Goal: Task Accomplishment & Management: Complete application form

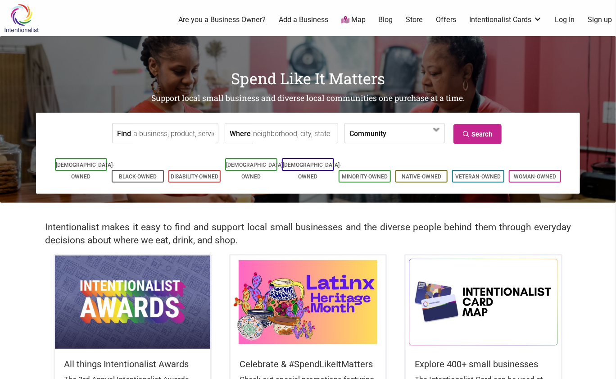
click at [251, 21] on link "Are you a Business Owner?" at bounding box center [221, 20] width 87 height 10
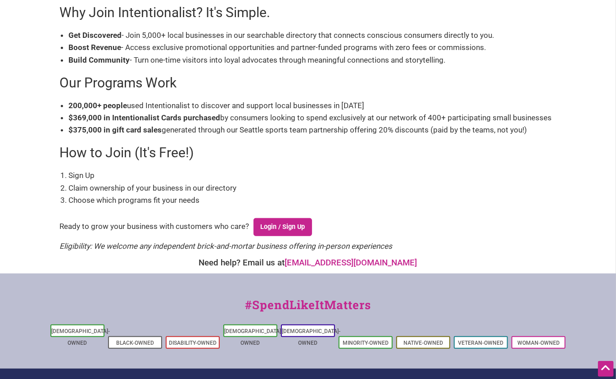
scroll to position [177, 0]
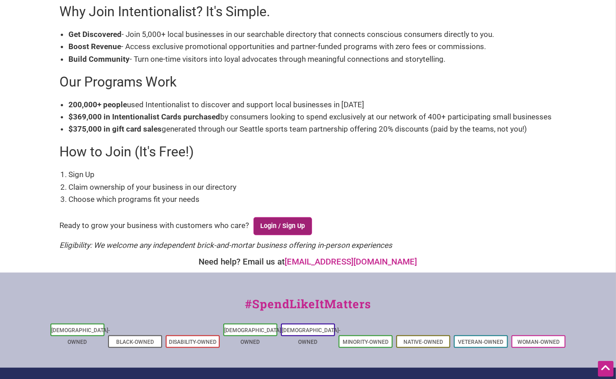
click at [299, 224] on link "Login / Sign Up" at bounding box center [283, 226] width 59 height 18
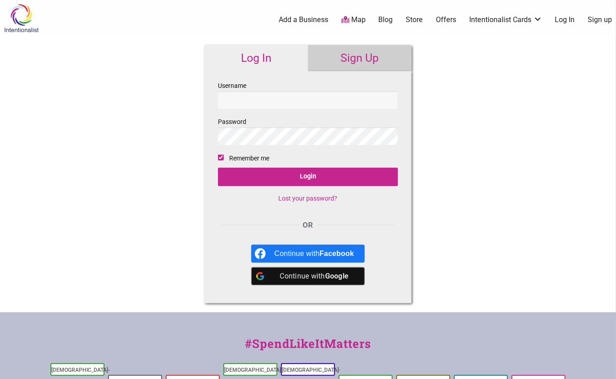
click at [349, 63] on link "Sign Up" at bounding box center [360, 58] width 104 height 26
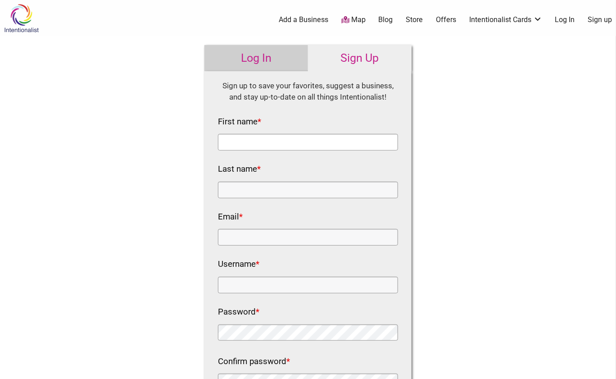
click at [318, 138] on input "First name *" at bounding box center [308, 142] width 180 height 17
type input "Mary"
type input "Hong"
type input "mary.hong56@gmail.com"
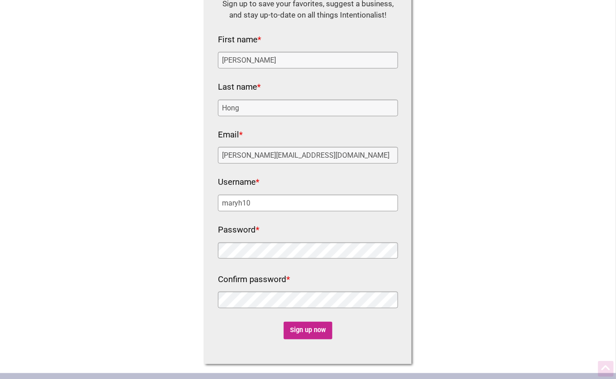
scroll to position [162, 0]
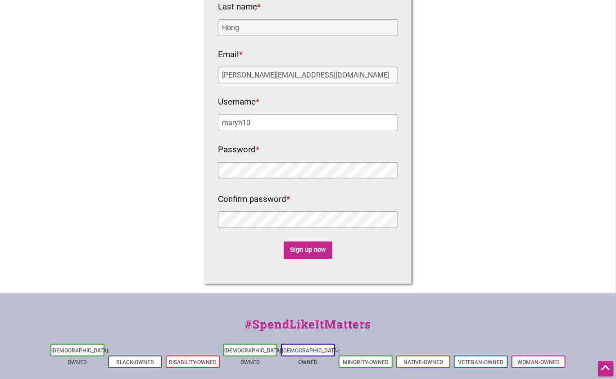
type input "maryh10"
drag, startPoint x: 314, startPoint y: 70, endPoint x: 200, endPoint y: 62, distance: 114.3
click at [218, 67] on input "mary.hong56@gmail.com" at bounding box center [308, 75] width 180 height 17
type input "connect@fearlesstogether.org"
click at [558, 88] on div "Intentionalist Spend like it matters 0 Add a Business Map Blog Store Offers Int…" at bounding box center [308, 178] width 616 height 681
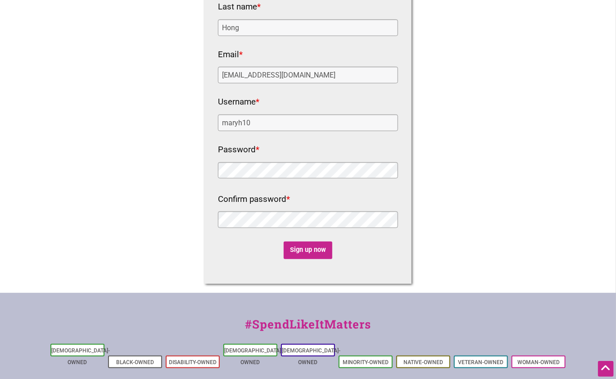
click at [506, 221] on div "Intentionalist Spend like it matters 0 Add a Business Map Blog Store Offers Int…" at bounding box center [308, 178] width 616 height 681
click at [470, 181] on div "Intentionalist Spend like it matters 0 Add a Business Map Blog Store Offers Int…" at bounding box center [308, 178] width 616 height 681
click at [324, 245] on input "Sign up now" at bounding box center [308, 251] width 49 height 18
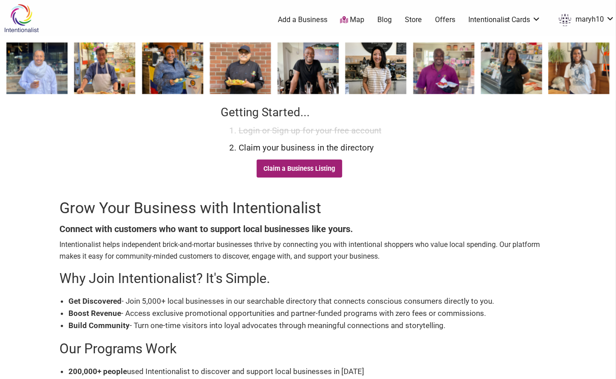
click at [325, 164] on link "Claim a Business Listing" at bounding box center [300, 169] width 86 height 18
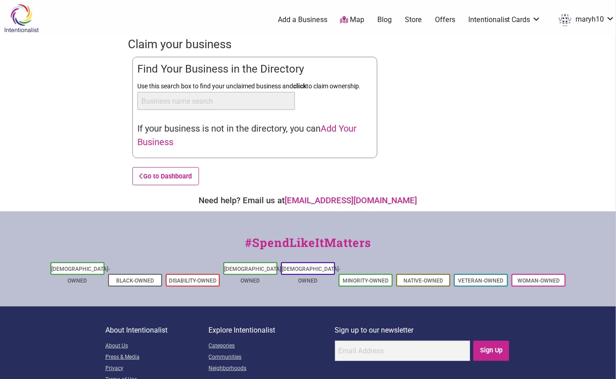
click at [229, 102] on input "Use this search box to find your unclaimed business and click to claim ownershi…" at bounding box center [216, 101] width 158 height 18
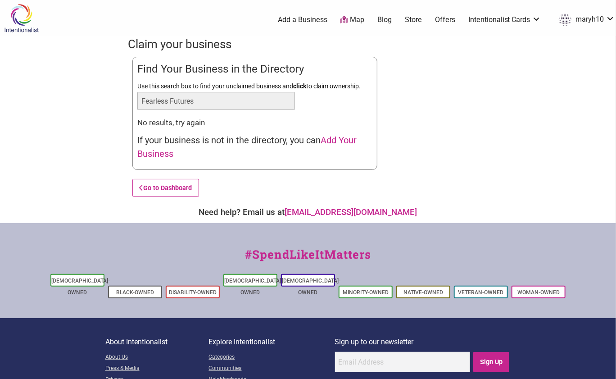
type input "Fearless Futures"
click at [338, 141] on span "Add Your Business" at bounding box center [246, 147] width 219 height 24
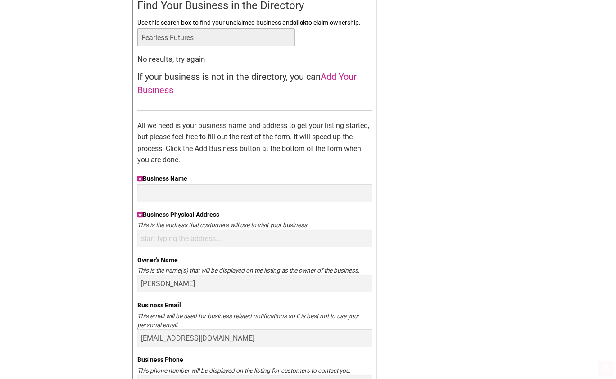
scroll to position [70, 0]
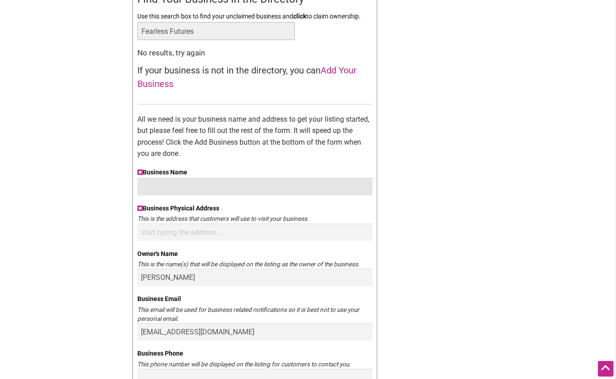
click at [317, 193] on input "Business Name" at bounding box center [254, 187] width 235 height 18
type input "Fearless Futures"
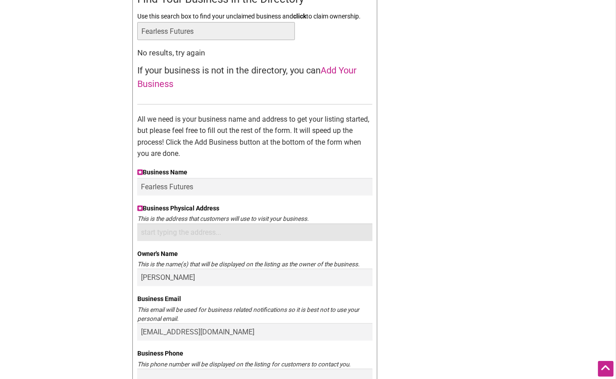
click at [315, 233] on input "Business Physical Address" at bounding box center [254, 232] width 235 height 18
type input "2"
paste input "Burien Town Square Park, 480 SW 152nd Street, Burien, WA 98166"
type input "Burien Town Square Park, 480 SW 152nd Street, Burien, WA 98166"
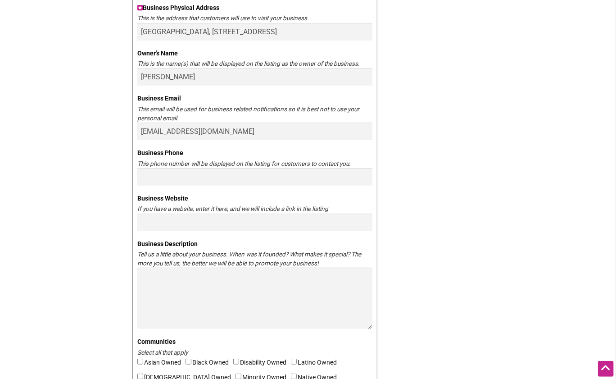
scroll to position [275, 0]
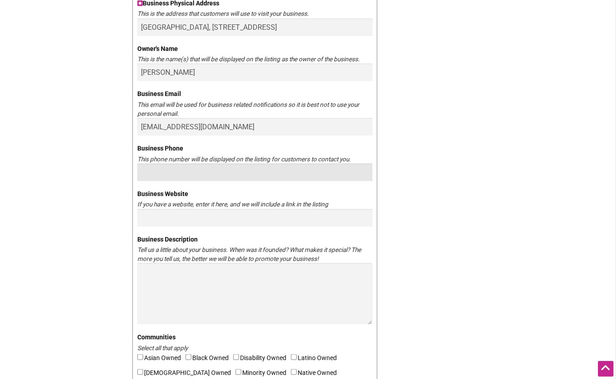
click at [267, 175] on input "Business Phone" at bounding box center [254, 173] width 235 height 18
type input "617-645-4169"
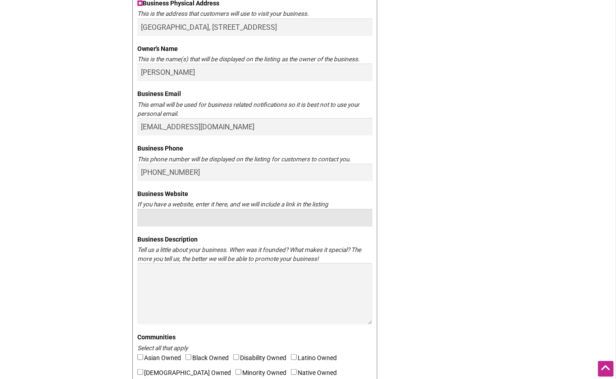
click at [246, 221] on input "Business Website" at bounding box center [254, 218] width 235 height 18
paste input "https://fearlessfutures.square.site/"
type input "https://fearlessfutures.square.site/"
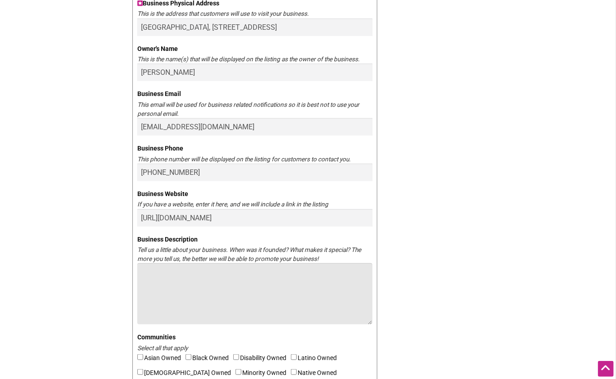
click at [195, 282] on textarea "Business Description" at bounding box center [254, 293] width 235 height 61
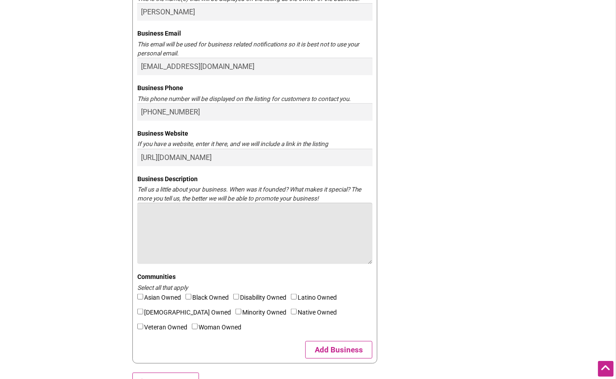
scroll to position [339, 0]
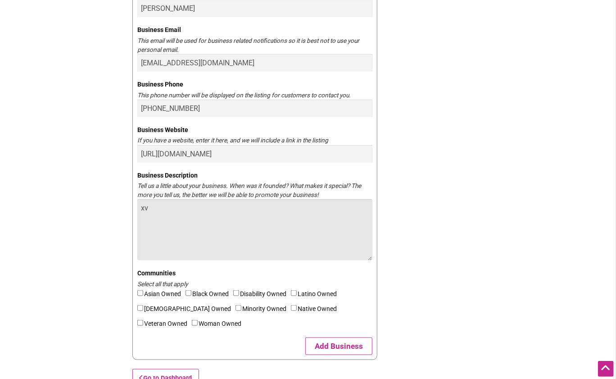
type textarea "x"
paste textarea "Fearless Futures is more than just a beverage stand: Whether you sip our bold c…"
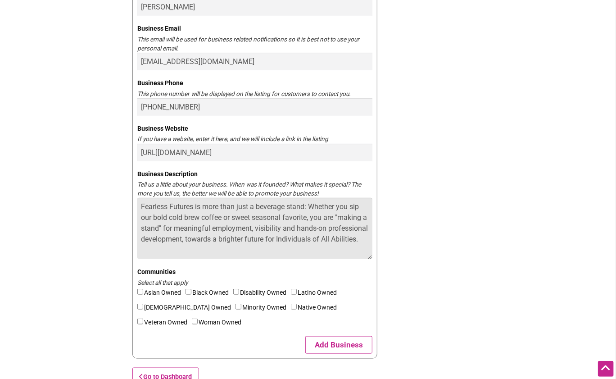
scroll to position [7, 0]
paste textarea "A small, woman, minority-owned & differently-abled local business, we are here …"
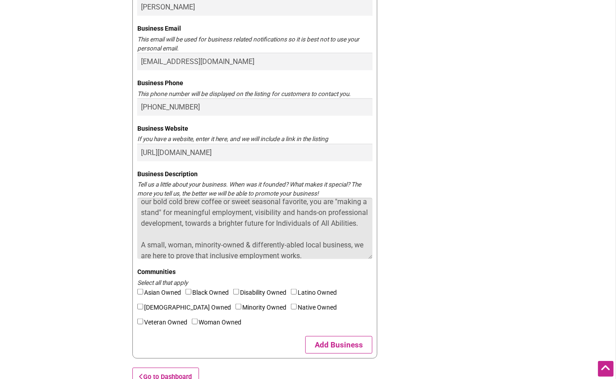
scroll to position [14, 0]
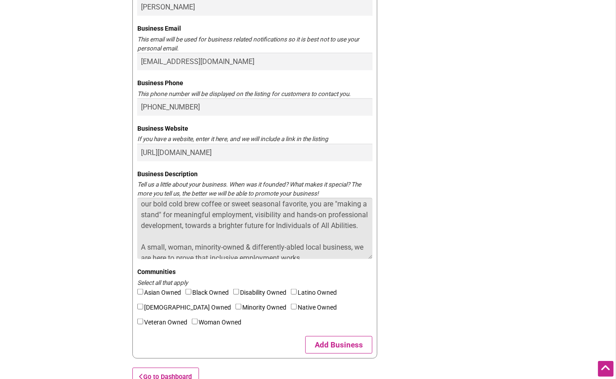
click at [363, 226] on textarea "Fearless Futures is more than just a beverage stand: Whether you sip our bold c…" at bounding box center [254, 228] width 235 height 61
click at [308, 206] on textarea "Fearless Futures is more than just a beverage stand: Whether you sip our bold c…" at bounding box center [254, 228] width 235 height 61
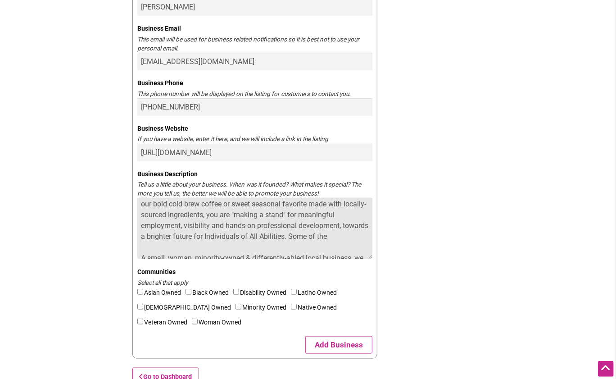
click at [329, 205] on textarea "Fearless Futures is more than just a beverage stand: Whether you sip our bold c…" at bounding box center [254, 228] width 235 height 61
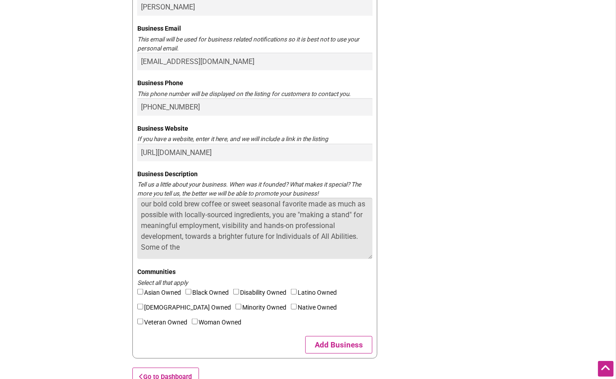
click at [235, 216] on textarea "Fearless Futures is more than just a beverage stand: Whether you sip our bold c…" at bounding box center [254, 228] width 235 height 61
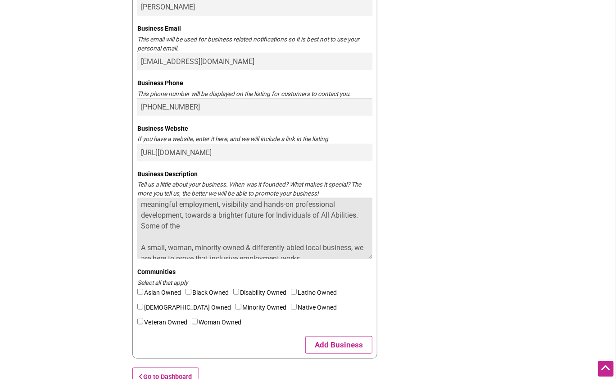
scroll to position [37, 0]
click at [224, 221] on textarea "Fearless Futures is more than just a beverage stand: Whether you sip our bold c…" at bounding box center [254, 228] width 235 height 61
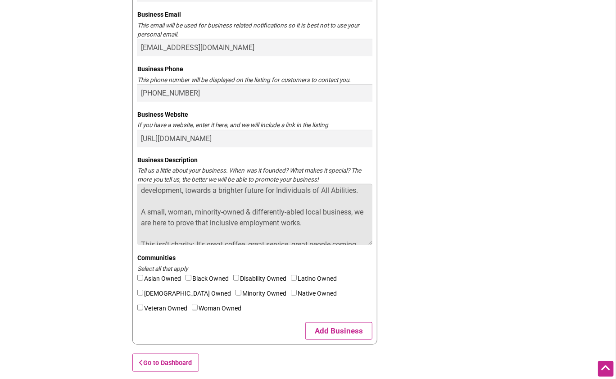
scroll to position [50, 0]
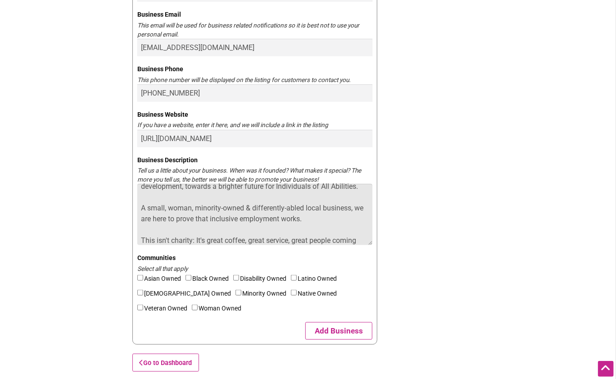
click at [318, 219] on textarea "Fearless Futures is more than just a beverage stand: Whether you sip our bold c…" at bounding box center [254, 214] width 235 height 61
click at [172, 216] on textarea "Fearless Futures is more than just a beverage stand: Whether you sip our bold c…" at bounding box center [254, 214] width 235 height 61
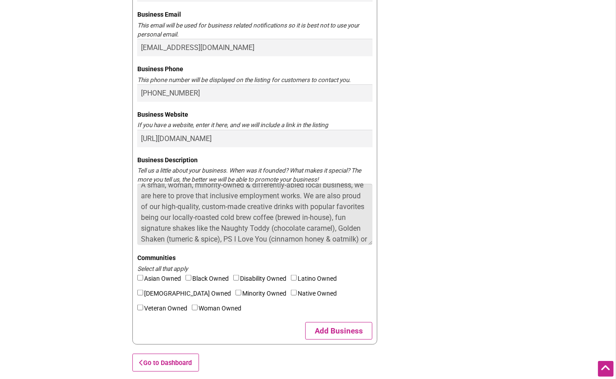
scroll to position [82, 0]
click at [331, 210] on textarea "Fearless Futures is more than just a beverage stand: Whether you sip our bold c…" at bounding box center [254, 214] width 235 height 61
click at [275, 207] on textarea "Fearless Futures is more than just a beverage stand: Whether you sip our bold c…" at bounding box center [254, 214] width 235 height 61
drag, startPoint x: 220, startPoint y: 207, endPoint x: 174, endPoint y: 208, distance: 45.5
click at [174, 208] on textarea "Fearless Futures is more than just a beverage stand: Whether you sip our bold c…" at bounding box center [254, 214] width 235 height 61
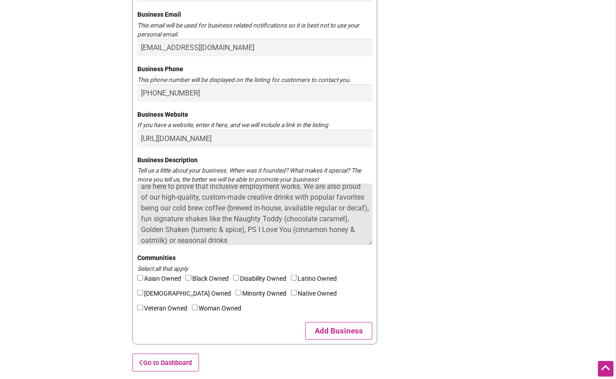
click at [228, 206] on textarea "Fearless Futures is more than just a beverage stand: Whether you sip our bold c…" at bounding box center [254, 214] width 235 height 61
click at [283, 207] on textarea "Fearless Futures is more than just a beverage stand: Whether you sip our bold c…" at bounding box center [254, 214] width 235 height 61
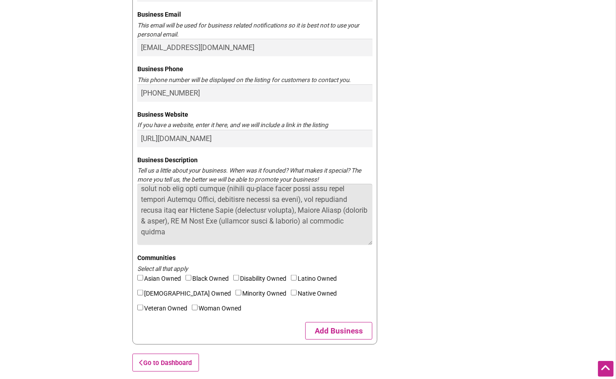
scroll to position [123, 0]
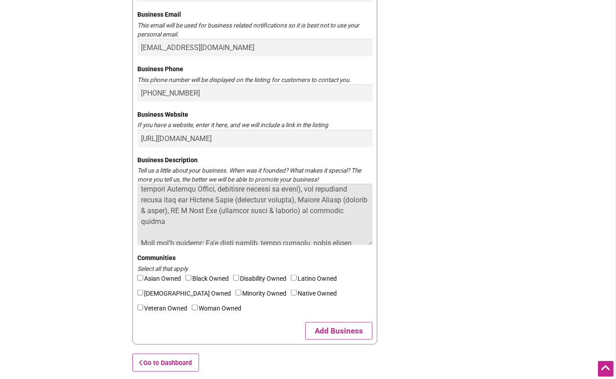
click at [206, 213] on textarea "Business Description" at bounding box center [254, 214] width 235 height 61
click at [290, 210] on textarea "Business Description" at bounding box center [254, 214] width 235 height 61
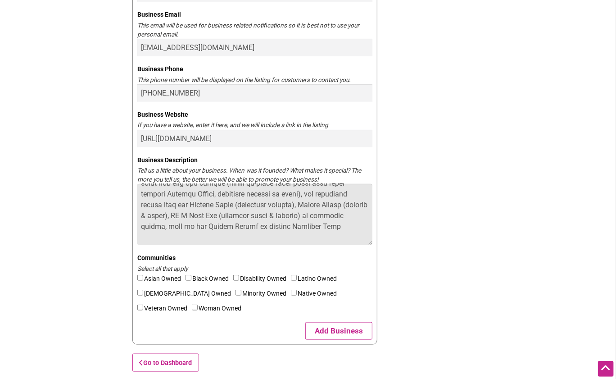
scroll to position [118, 0]
click at [357, 215] on textarea "Business Description" at bounding box center [254, 214] width 235 height 61
click at [315, 214] on textarea "Business Description" at bounding box center [254, 214] width 235 height 61
drag, startPoint x: 265, startPoint y: 228, endPoint x: 235, endPoint y: 228, distance: 29.7
click at [235, 228] on textarea "Business Description" at bounding box center [254, 214] width 235 height 61
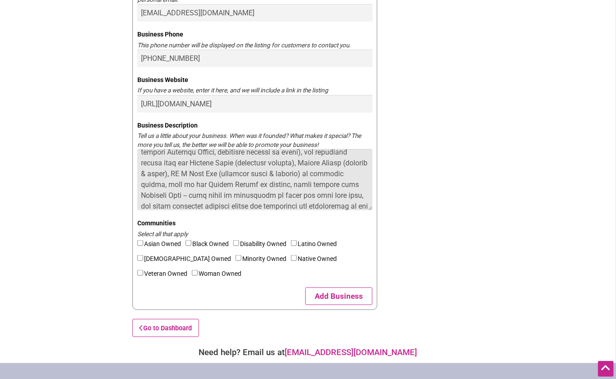
scroll to position [400, 0]
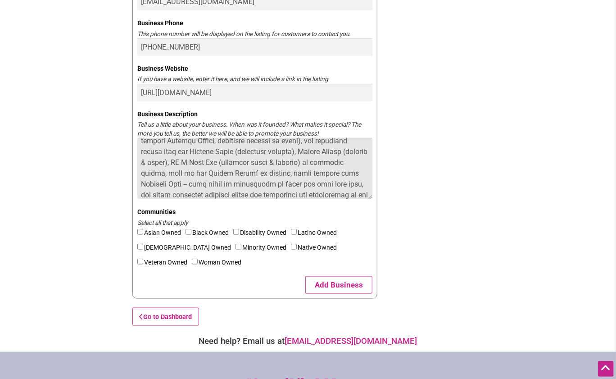
type textarea "Fearless Futures is more than just a beverage stand: Whether you sip our bold c…"
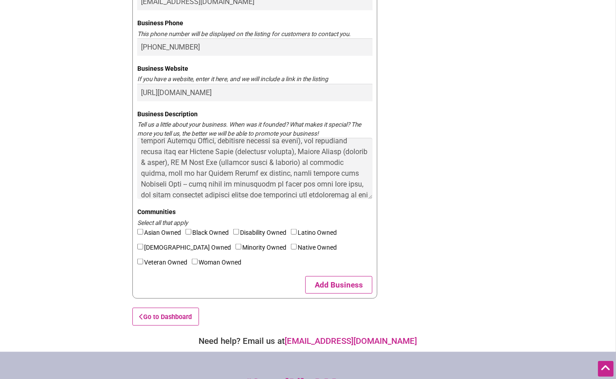
click at [140, 231] on input"] "Asian Owned" at bounding box center [140, 232] width 6 height 6
checkbox input"] "true"
click at [239, 232] on input"] "Disability Owned" at bounding box center [236, 232] width 6 height 6
checkbox input"] "true"
click at [236, 246] on input"] "Minority Owned" at bounding box center [239, 247] width 6 height 6
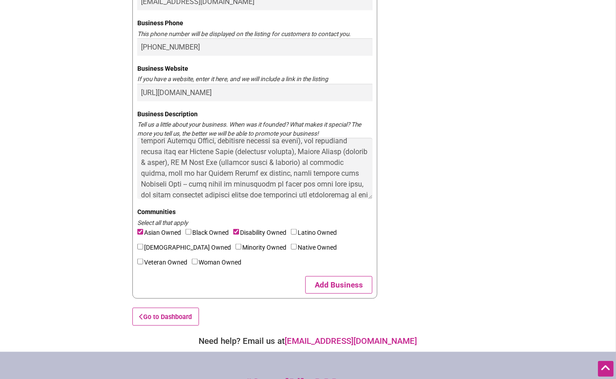
checkbox input"] "true"
click at [192, 261] on input"] "Woman Owned" at bounding box center [195, 262] width 6 height 6
checkbox input"] "true"
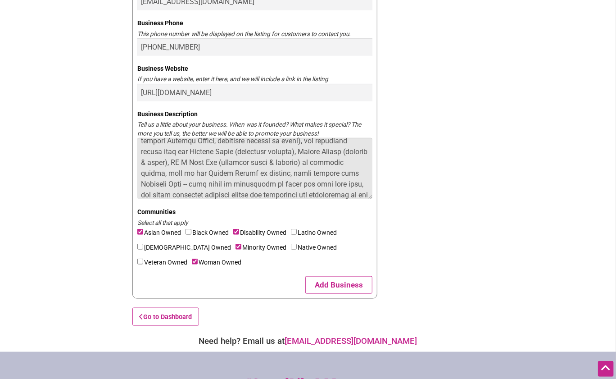
click at [287, 165] on textarea "Business Description" at bounding box center [254, 168] width 235 height 61
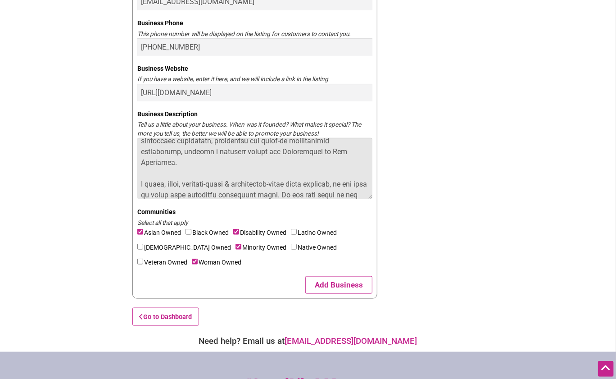
scroll to position [0, 0]
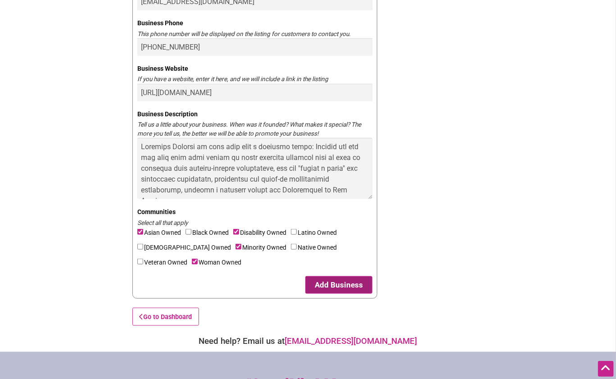
click at [336, 283] on button "Add Business" at bounding box center [339, 285] width 67 height 18
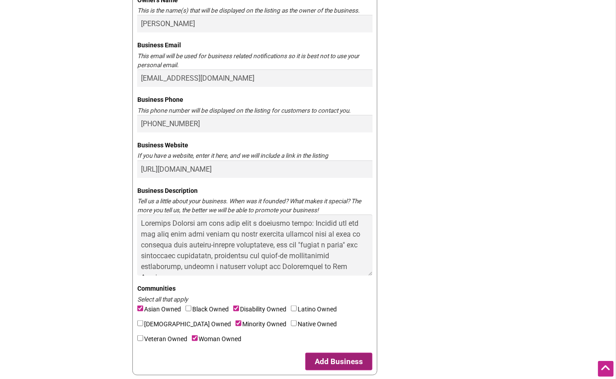
scroll to position [344, 0]
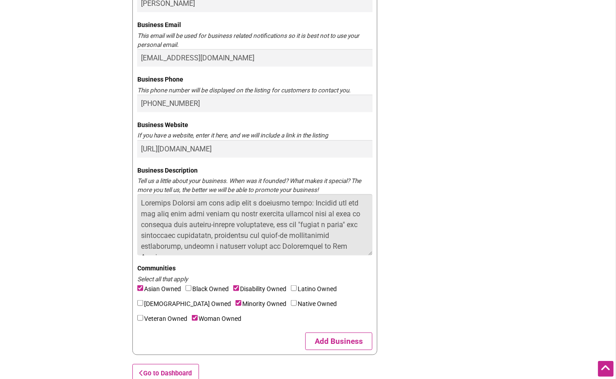
click at [142, 204] on textarea "Business Description" at bounding box center [254, 224] width 235 height 61
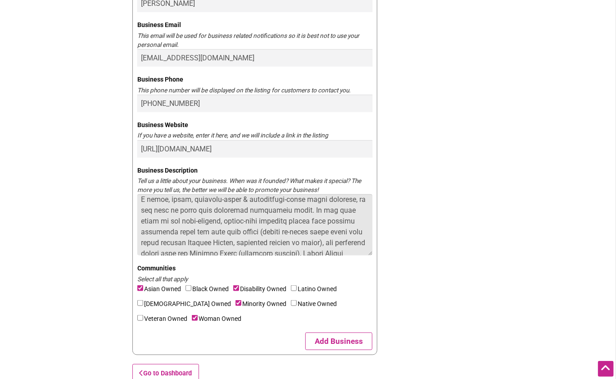
drag, startPoint x: 306, startPoint y: 210, endPoint x: 133, endPoint y: 197, distance: 173.1
click at [137, 197] on textarea "Business Description" at bounding box center [254, 224] width 235 height 61
click at [181, 199] on textarea "Business Description" at bounding box center [254, 224] width 235 height 61
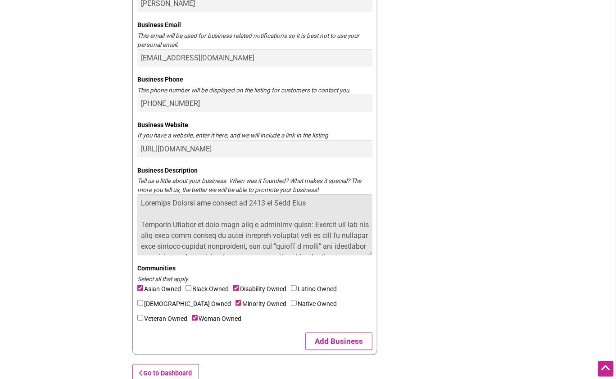
scroll to position [328, 0]
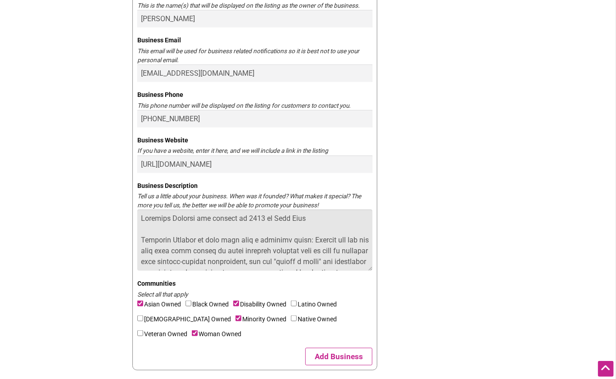
click at [319, 217] on textarea "Business Description" at bounding box center [254, 240] width 235 height 61
paste textarea "A small, woman, minority-owned & differently-abled local business, we are here …"
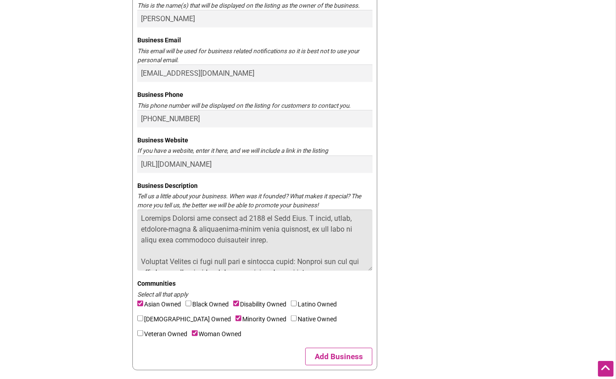
click at [317, 221] on textarea "Business Description" at bounding box center [254, 240] width 235 height 61
click at [328, 233] on textarea "Business Description" at bounding box center [254, 240] width 235 height 61
click at [329, 244] on textarea "Business Description" at bounding box center [254, 240] width 235 height 61
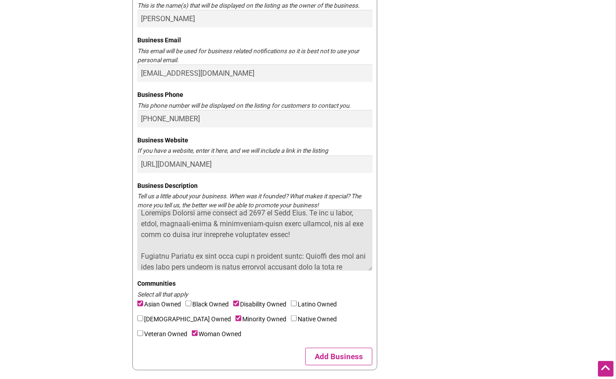
scroll to position [1, 0]
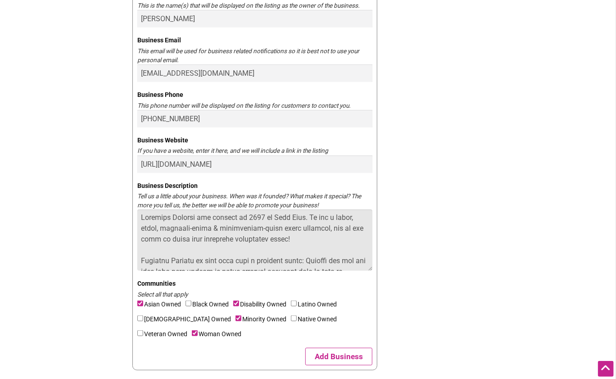
click at [347, 231] on textarea "Business Description" at bounding box center [254, 240] width 235 height 61
click at [151, 242] on textarea "Business Description" at bounding box center [254, 240] width 235 height 61
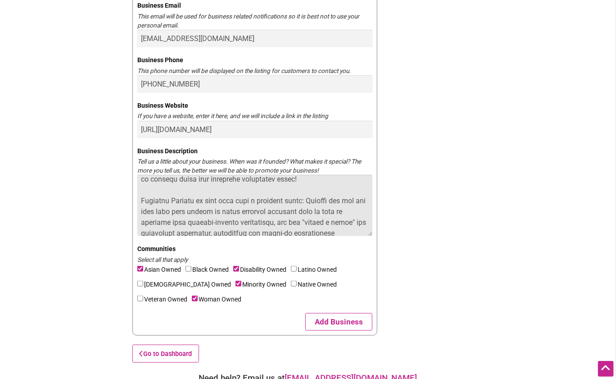
scroll to position [0, 0]
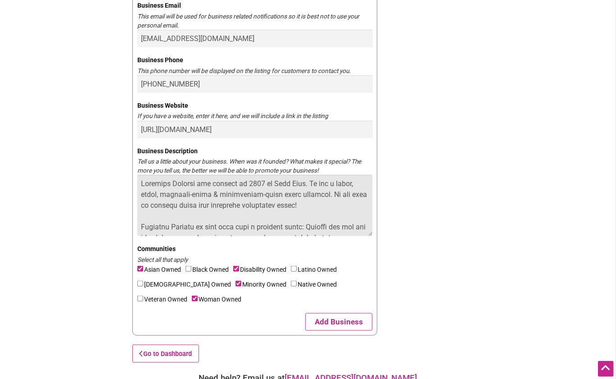
click at [150, 207] on textarea "Business Description" at bounding box center [254, 205] width 235 height 61
click at [254, 216] on textarea "Business Description" at bounding box center [254, 205] width 235 height 61
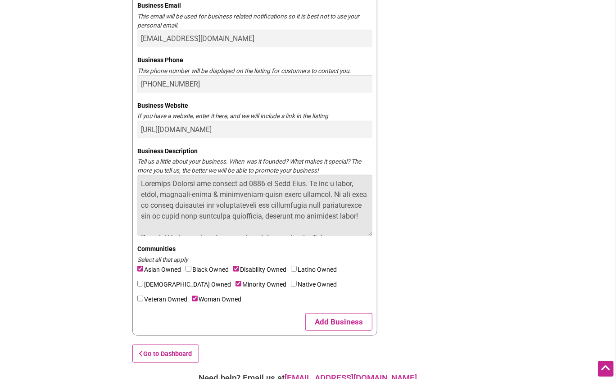
click at [223, 194] on textarea "Business Description" at bounding box center [254, 205] width 235 height 61
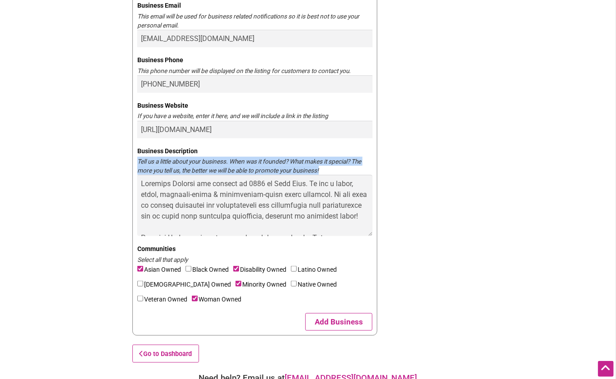
drag, startPoint x: 332, startPoint y: 172, endPoint x: 136, endPoint y: 162, distance: 195.8
click at [136, 162] on div "You are currently the owner of: Updating... Find Your Business in the Directory…" at bounding box center [254, 15] width 245 height 642
copy div "Tell us a little about your business. When was it founded? What makes it specia…"
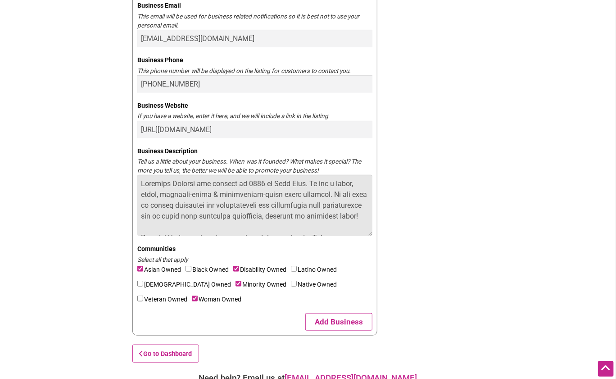
drag, startPoint x: 360, startPoint y: 217, endPoint x: 142, endPoint y: 164, distance: 224.5
click at [142, 175] on textarea "Business Description" at bounding box center [254, 205] width 235 height 61
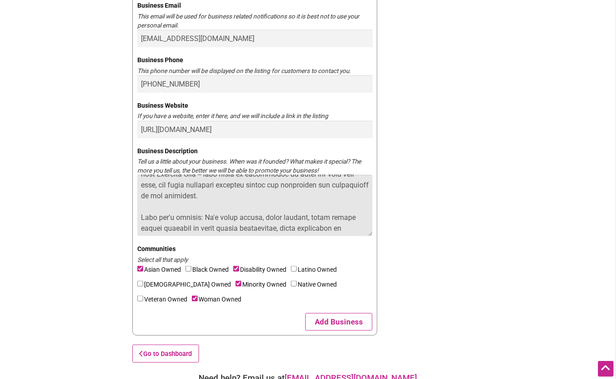
scroll to position [205, 0]
click at [338, 226] on textarea "Business Description" at bounding box center [254, 205] width 235 height 61
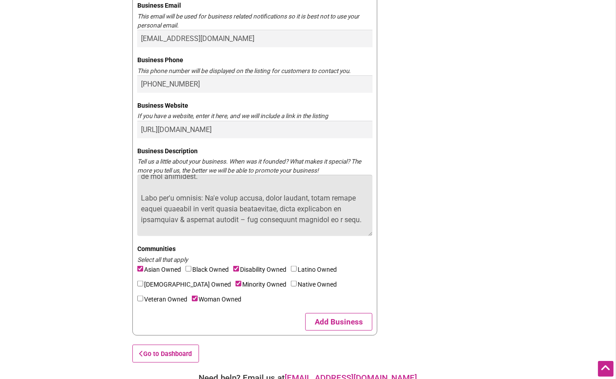
scroll to position [234, 0]
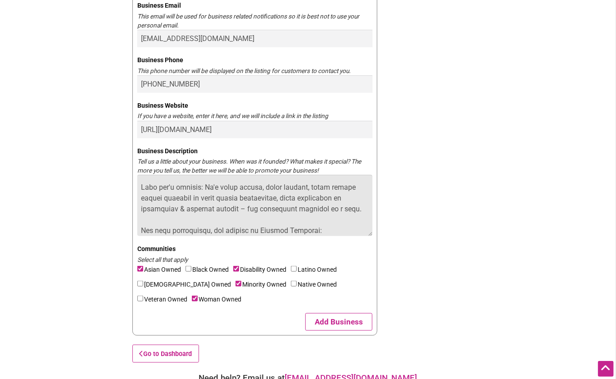
paste textarea "https://seattlemag.com/food-drink/a-coffee-stand-for-everyone/"
type textarea "Fearless Futures was founded in 2025 by Mary Hong. We are a small, woman, minor…"
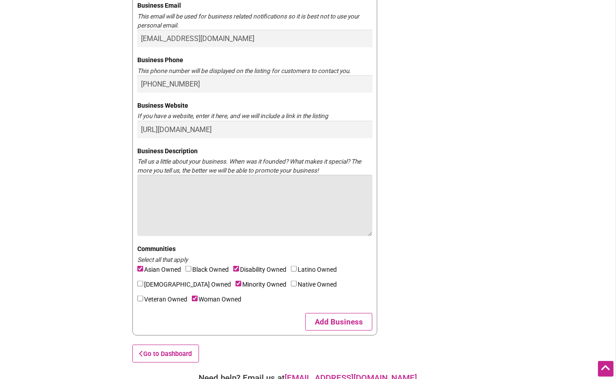
scroll to position [0, 0]
paste textarea "Fearless Futures started in 2025, when I (Mary Hong) decided a coffee stand cou…"
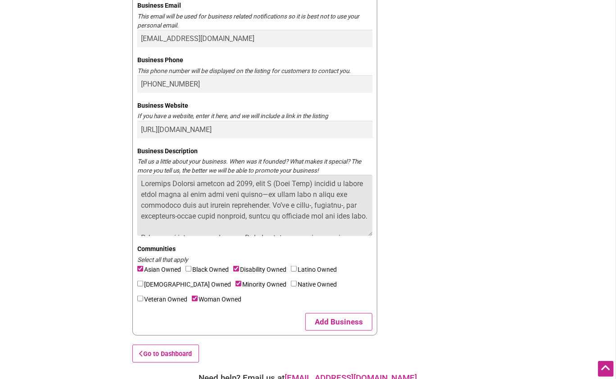
click at [142, 183] on textarea "Business Description" at bounding box center [254, 205] width 235 height 61
click at [254, 184] on textarea "Business Description" at bounding box center [254, 205] width 235 height 61
click at [246, 185] on textarea "Business Description" at bounding box center [254, 205] width 235 height 61
click at [157, 208] on textarea "Business Description" at bounding box center [254, 205] width 235 height 61
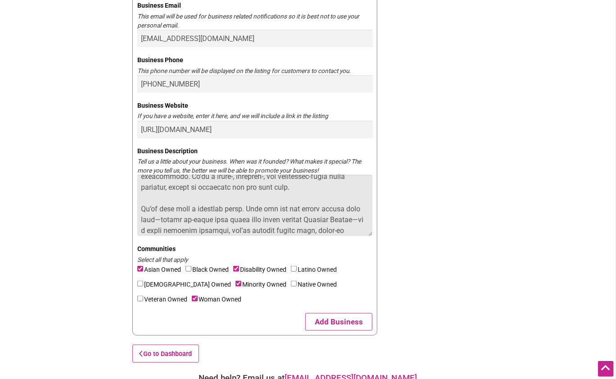
scroll to position [31, 0]
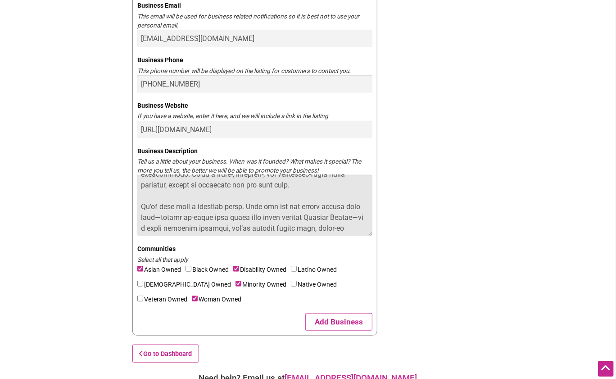
click at [198, 206] on textarea "Business Description" at bounding box center [254, 205] width 235 height 61
click at [279, 209] on textarea "Business Description" at bounding box center [254, 205] width 235 height 61
click at [273, 216] on textarea "Business Description" at bounding box center [254, 205] width 235 height 61
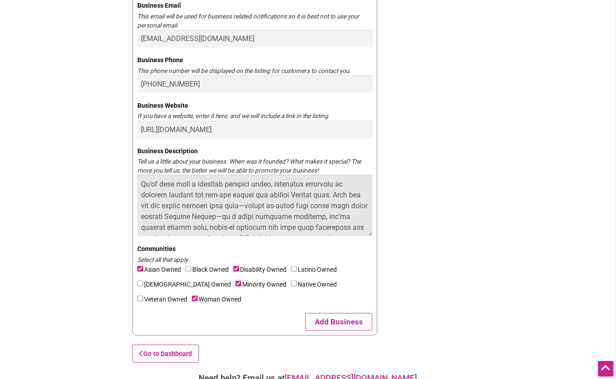
scroll to position [59, 0]
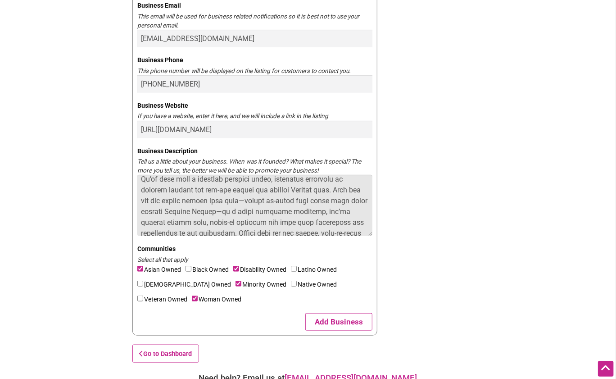
click at [341, 190] on textarea "Business Description" at bounding box center [254, 205] width 235 height 61
click at [153, 203] on textarea "Business Description" at bounding box center [254, 205] width 235 height 61
click at [164, 200] on textarea "Business Description" at bounding box center [254, 205] width 235 height 61
drag, startPoint x: 331, startPoint y: 213, endPoint x: 356, endPoint y: 214, distance: 25.2
click at [356, 214] on textarea "Business Description" at bounding box center [254, 205] width 235 height 61
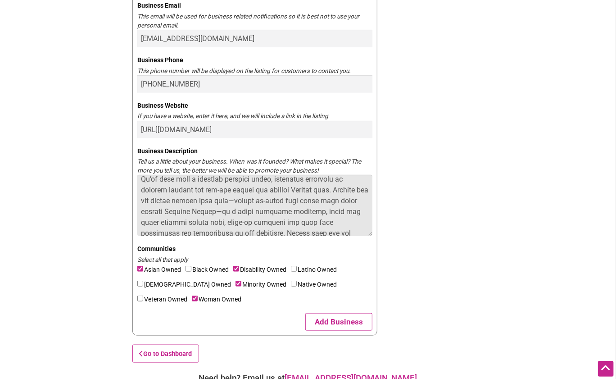
click at [223, 222] on textarea "Business Description" at bounding box center [254, 205] width 235 height 61
drag, startPoint x: 295, startPoint y: 224, endPoint x: 354, endPoint y: 224, distance: 58.6
click at [354, 224] on textarea "Business Description" at bounding box center [254, 205] width 235 height 61
click at [187, 233] on textarea "Business Description" at bounding box center [254, 205] width 235 height 61
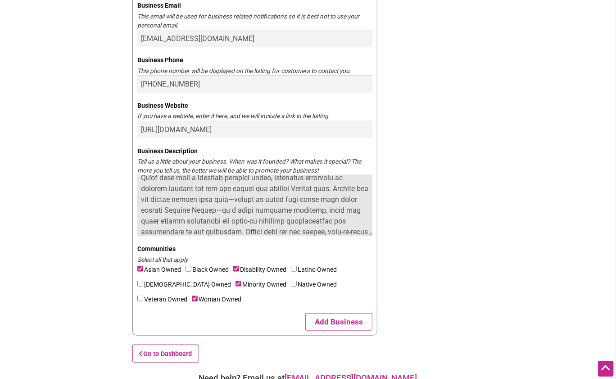
click at [183, 232] on textarea "Business Description" at bounding box center [254, 205] width 235 height 61
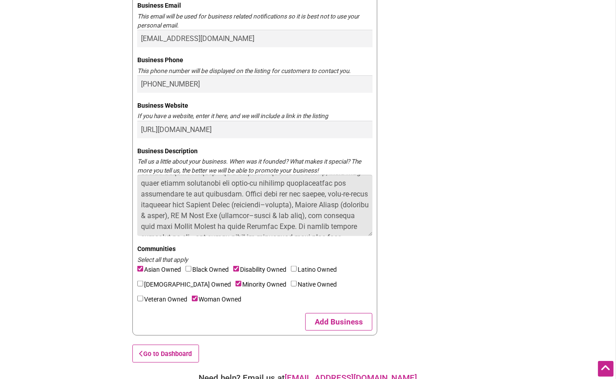
scroll to position [101, 0]
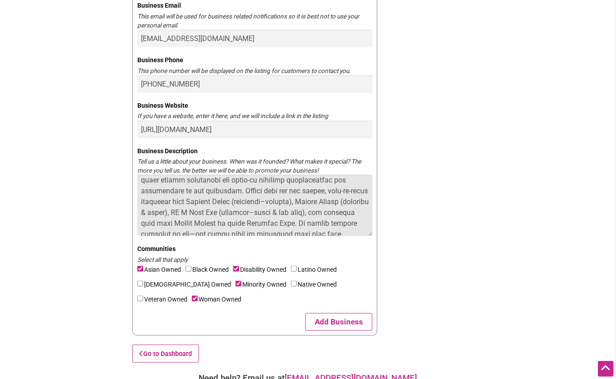
click at [223, 192] on textarea "Business Description" at bounding box center [254, 205] width 235 height 61
click at [201, 201] on textarea "Business Description" at bounding box center [254, 205] width 235 height 61
click at [219, 203] on textarea "Business Description" at bounding box center [254, 205] width 235 height 61
drag, startPoint x: 236, startPoint y: 203, endPoint x: 225, endPoint y: 203, distance: 11.3
click at [225, 203] on textarea "Business Description" at bounding box center [254, 205] width 235 height 61
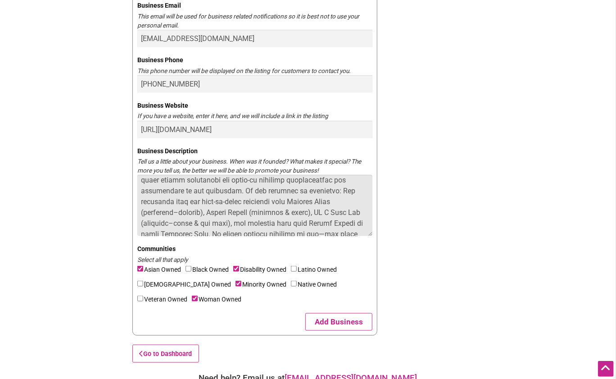
click at [255, 201] on textarea "Business Description" at bounding box center [254, 205] width 235 height 61
click at [284, 203] on textarea "Business Description" at bounding box center [254, 205] width 235 height 61
click at [289, 201] on textarea "Business Description" at bounding box center [254, 205] width 235 height 61
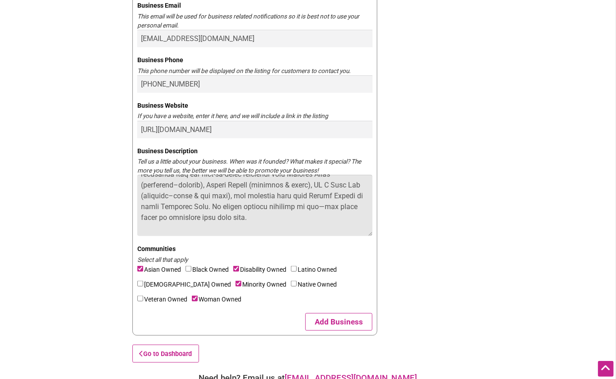
scroll to position [132, 0]
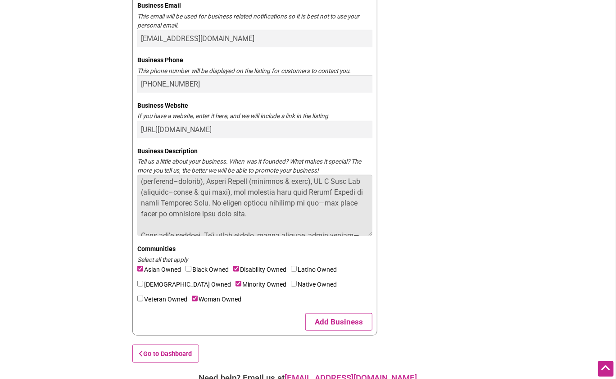
click at [307, 210] on textarea "Business Description" at bounding box center [254, 205] width 235 height 61
click at [199, 214] on textarea "Business Description" at bounding box center [254, 205] width 235 height 61
click at [162, 214] on textarea "Business Description" at bounding box center [254, 205] width 235 height 61
click at [237, 216] on textarea "Business Description" at bounding box center [254, 205] width 235 height 61
click at [267, 211] on textarea "Business Description" at bounding box center [254, 205] width 235 height 61
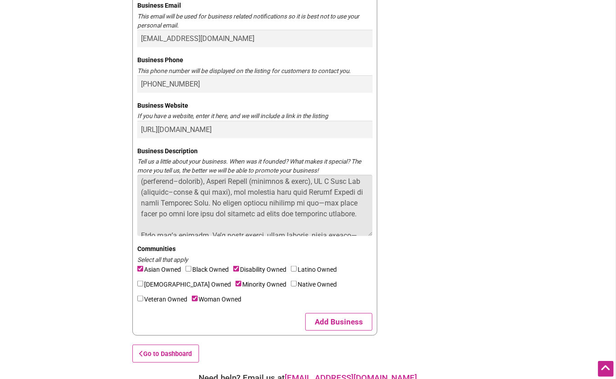
click at [368, 215] on textarea "Business Description" at bounding box center [254, 205] width 235 height 61
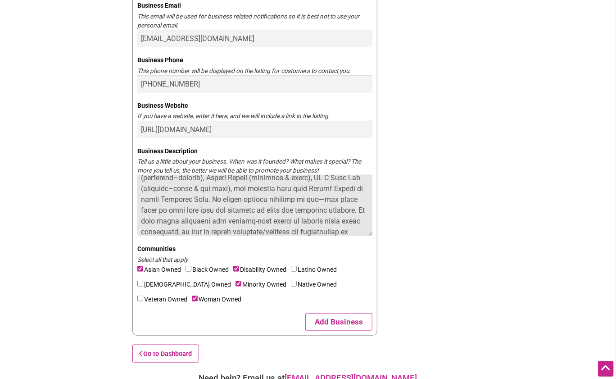
scroll to position [147, 0]
click at [216, 228] on textarea "Business Description" at bounding box center [254, 205] width 235 height 61
click at [142, 232] on textarea "Business Description" at bounding box center [254, 205] width 235 height 61
type textarea "I started Fearless Futures in 2025 as a social enterprise centered on community…"
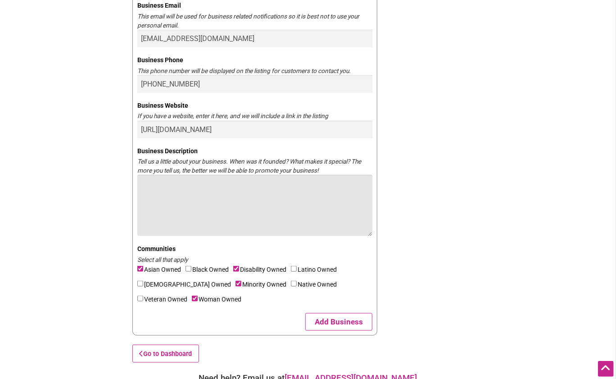
scroll to position [0, 0]
paste textarea "I started Fearless Futures in 2025 as a community-centered social enterprise ma…"
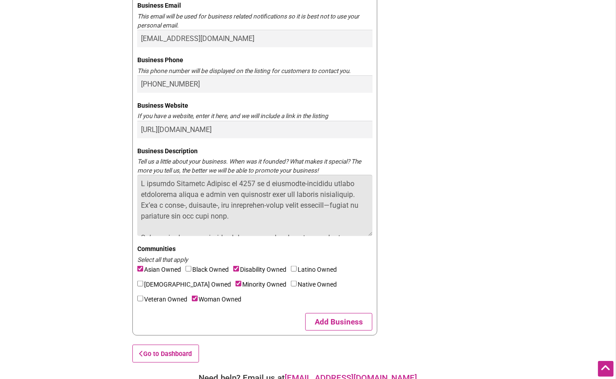
scroll to position [169, 0]
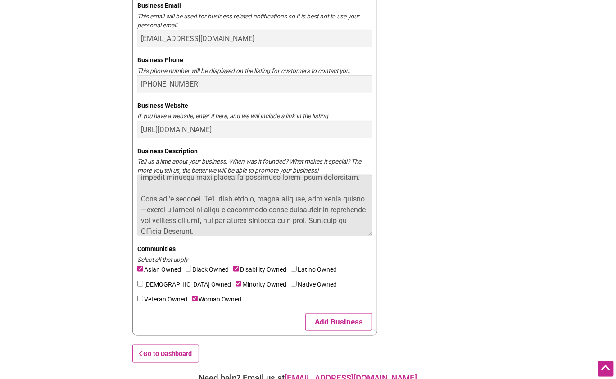
click at [324, 221] on textarea "Business Description" at bounding box center [254, 205] width 235 height 61
click at [168, 229] on textarea "Business Description" at bounding box center [254, 205] width 235 height 61
click at [240, 231] on textarea "Business Description" at bounding box center [254, 205] width 235 height 61
paste textarea "I started Fearless Futures in 2025 as a community-centered social enterprise ma…"
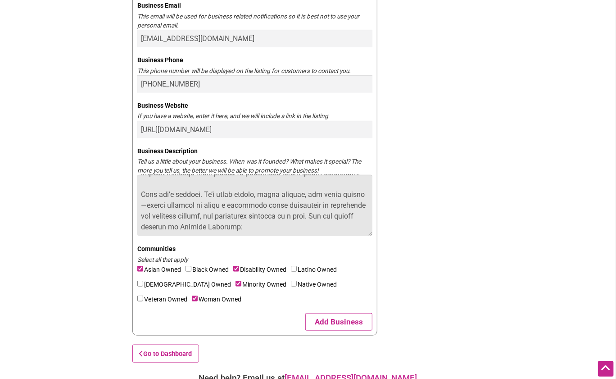
scroll to position [173, 0]
paste textarea "https://seattlemag.com/food-drink/a-coffee-stand-for-everyone/"
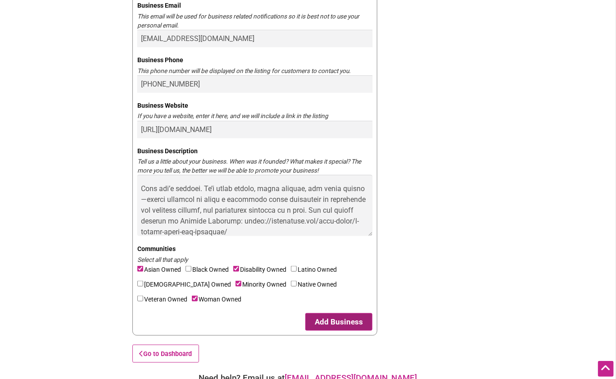
click at [337, 326] on button "Add Business" at bounding box center [339, 322] width 67 height 18
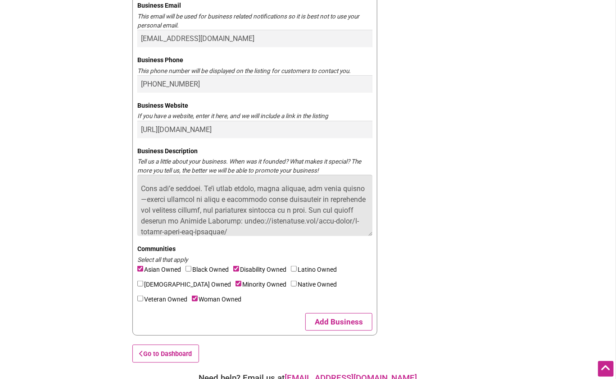
click at [280, 213] on textarea "Business Description" at bounding box center [254, 205] width 235 height 61
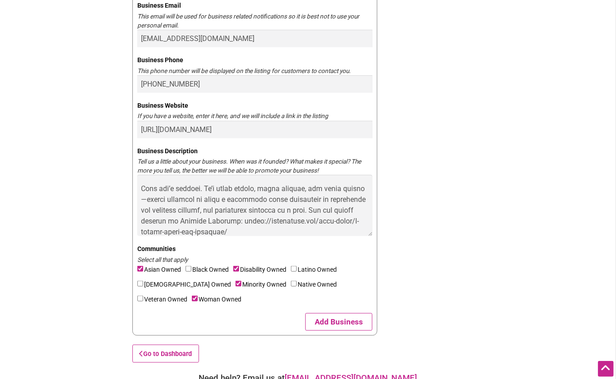
click at [436, 239] on div "Claim your business You are currently the owner of: Updating... Find Your Busin…" at bounding box center [308, 20] width 360 height 694
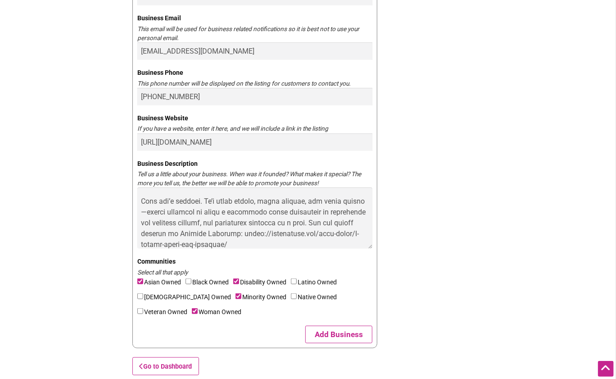
scroll to position [342, 0]
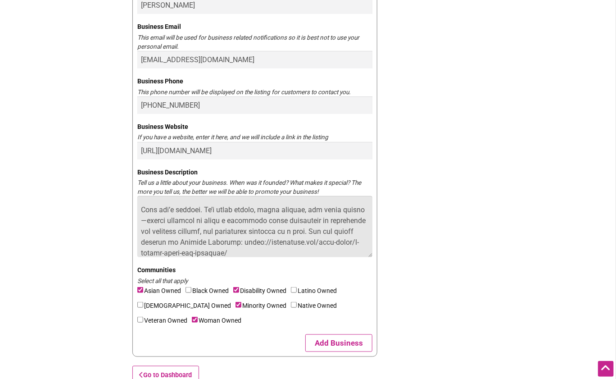
click at [294, 226] on textarea "Business Description" at bounding box center [254, 226] width 235 height 61
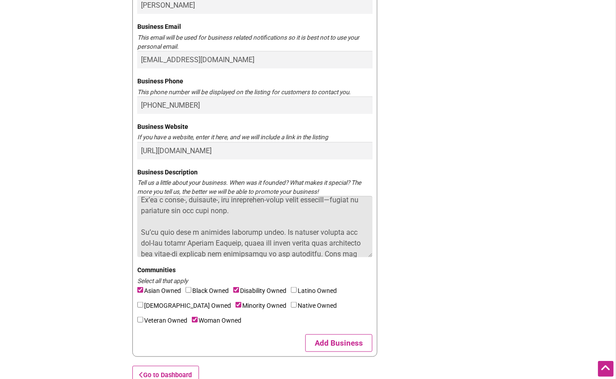
scroll to position [25, 0]
click at [283, 237] on textarea "Business Description" at bounding box center [254, 226] width 235 height 61
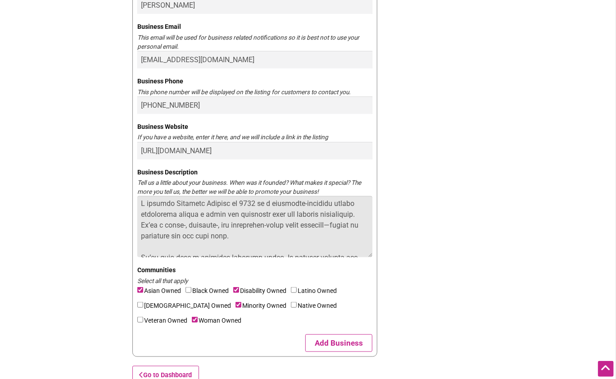
scroll to position [0, 0]
click at [251, 205] on textarea "Business Description" at bounding box center [254, 226] width 235 height 61
click at [262, 205] on textarea "Business Description" at bounding box center [254, 226] width 235 height 61
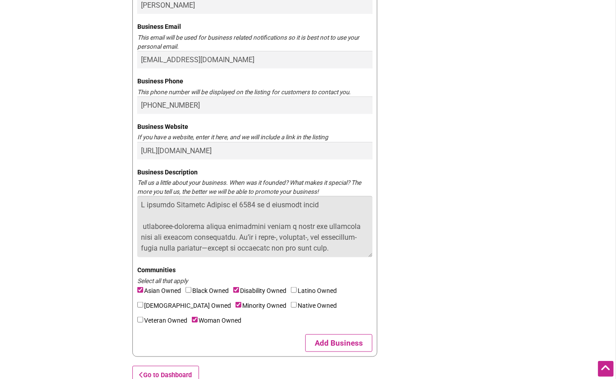
click at [264, 205] on textarea "Business Description" at bounding box center [254, 226] width 235 height 61
click at [355, 204] on textarea "Business Description" at bounding box center [254, 226] width 235 height 61
click at [347, 204] on textarea "Business Description" at bounding box center [254, 226] width 235 height 61
drag, startPoint x: 296, startPoint y: 204, endPoint x: 270, endPoint y: 204, distance: 26.1
click at [270, 204] on textarea "Business Description" at bounding box center [254, 226] width 235 height 61
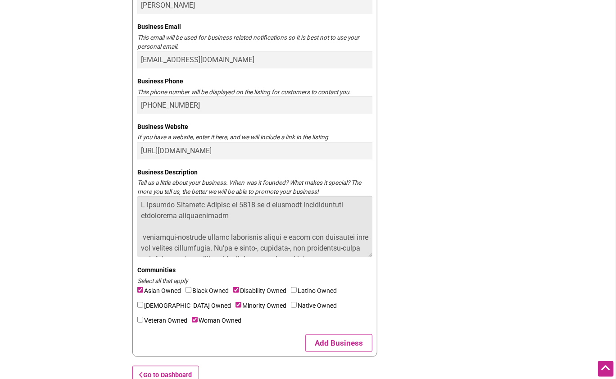
drag, startPoint x: 340, startPoint y: 206, endPoint x: 315, endPoint y: 207, distance: 25.7
click at [315, 207] on textarea "Business Description" at bounding box center [254, 226] width 235 height 61
drag, startPoint x: 317, startPoint y: 206, endPoint x: 376, endPoint y: 207, distance: 59.5
click at [373, 207] on textarea "Business Description" at bounding box center [254, 226] width 235 height 61
click at [243, 215] on textarea "Business Description" at bounding box center [254, 226] width 235 height 61
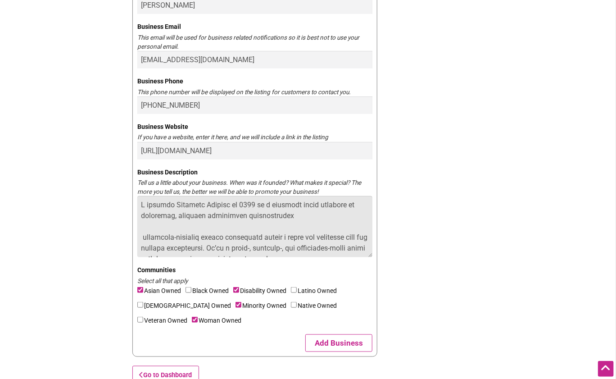
click at [299, 214] on textarea "Business Description" at bounding box center [254, 226] width 235 height 61
click at [326, 238] on textarea "Business Description" at bounding box center [254, 226] width 235 height 61
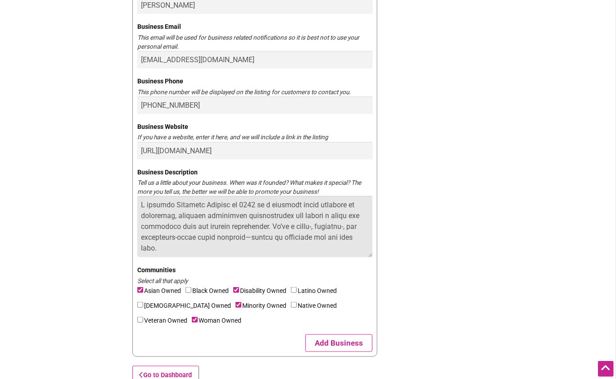
click at [163, 228] on textarea "Business Description" at bounding box center [254, 226] width 235 height 61
click at [172, 225] on textarea "Business Description" at bounding box center [254, 226] width 235 height 61
click at [222, 226] on textarea "Business Description" at bounding box center [254, 226] width 235 height 61
click at [249, 216] on textarea "Business Description" at bounding box center [254, 226] width 235 height 61
click at [270, 227] on textarea "Business Description" at bounding box center [254, 226] width 235 height 61
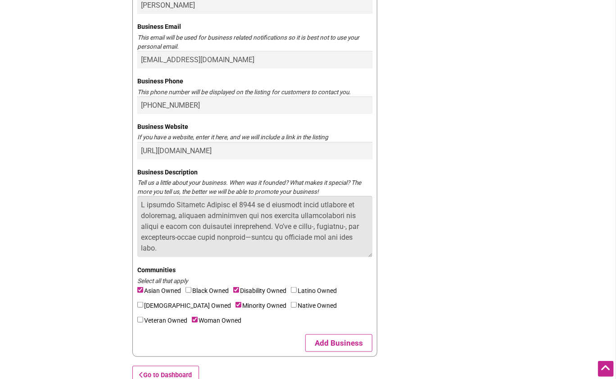
click at [229, 228] on textarea "Business Description" at bounding box center [254, 226] width 235 height 61
click at [347, 218] on textarea "Business Description" at bounding box center [254, 226] width 235 height 61
click at [338, 225] on textarea "Business Description" at bounding box center [254, 226] width 235 height 61
click at [212, 239] on textarea "Business Description" at bounding box center [254, 226] width 235 height 61
click at [164, 237] on textarea "Business Description" at bounding box center [254, 226] width 235 height 61
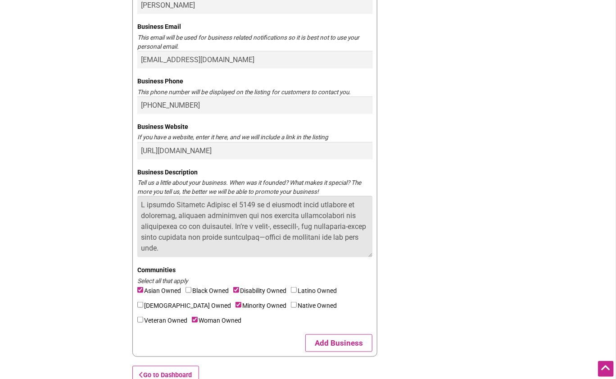
click at [218, 227] on textarea "Business Description" at bounding box center [254, 226] width 235 height 61
click at [282, 237] on textarea "Business Description" at bounding box center [254, 226] width 235 height 61
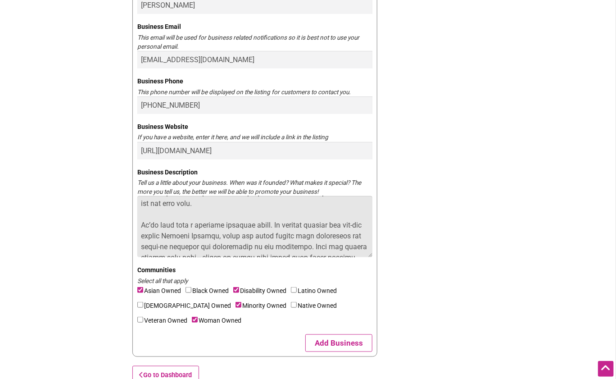
scroll to position [50, 0]
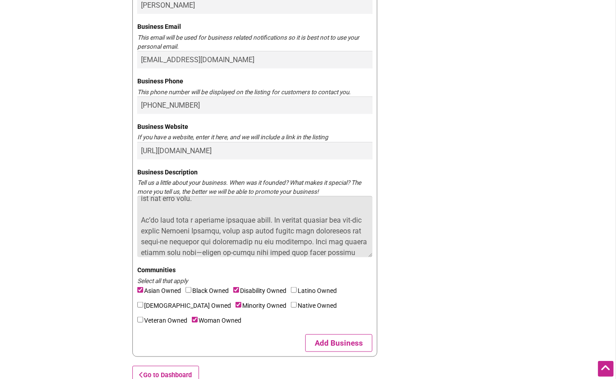
click at [285, 219] on textarea "Business Description" at bounding box center [254, 226] width 235 height 61
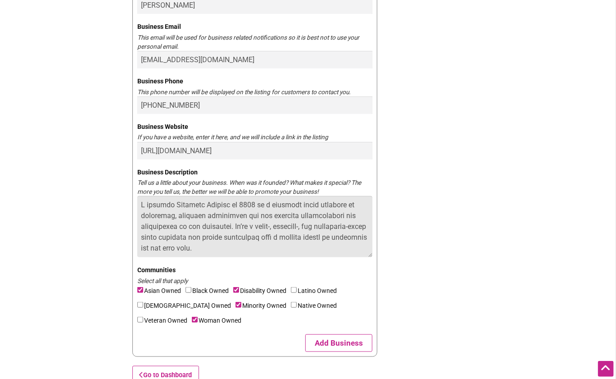
scroll to position [338, 0]
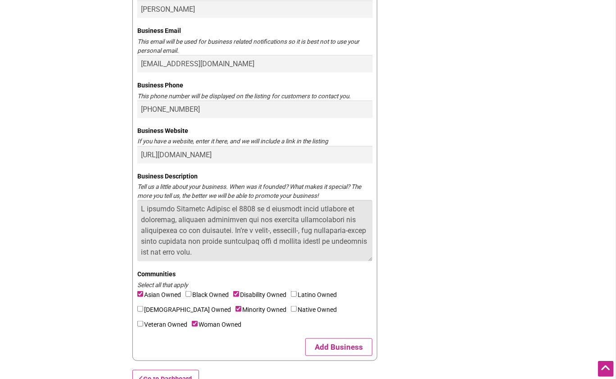
type textarea "I started Fearless Futures in 2025 as a beverage stand embedded in community, c…"
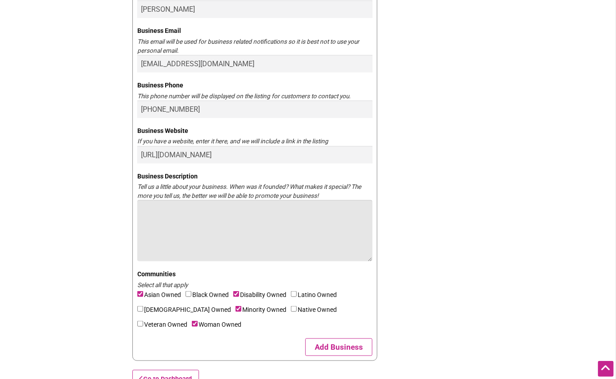
paste textarea "I started Fearless Futures in 2025 as a seasonal beverage stand with a purpose—…"
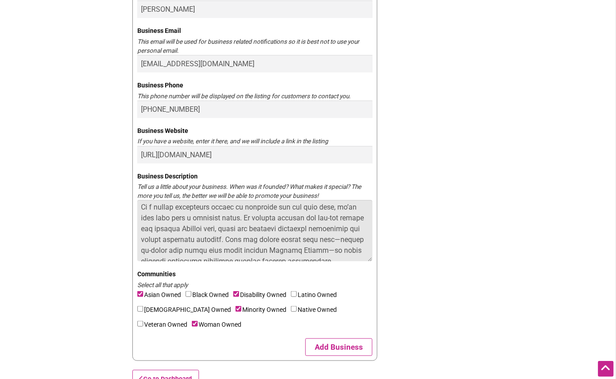
scroll to position [37, 0]
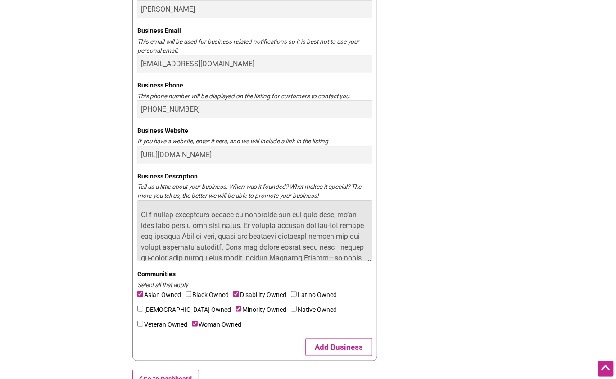
drag, startPoint x: 282, startPoint y: 216, endPoint x: 333, endPoint y: 219, distance: 50.5
click at [333, 219] on textarea "Business Description" at bounding box center [254, 230] width 235 height 61
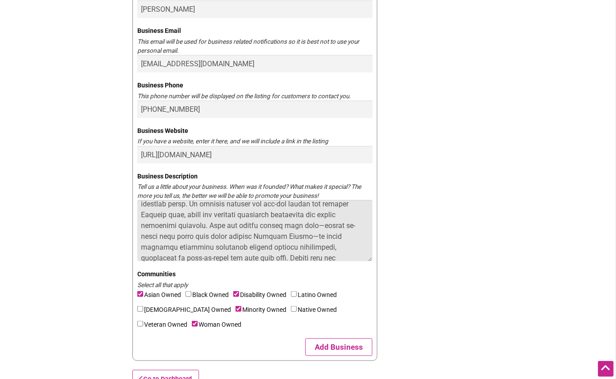
scroll to position [61, 0]
click at [256, 224] on textarea "Business Description" at bounding box center [254, 230] width 235 height 61
click at [307, 234] on textarea "Business Description" at bounding box center [254, 230] width 235 height 61
click at [346, 236] on textarea "Business Description" at bounding box center [254, 230] width 235 height 61
click at [224, 245] on textarea "Business Description" at bounding box center [254, 230] width 235 height 61
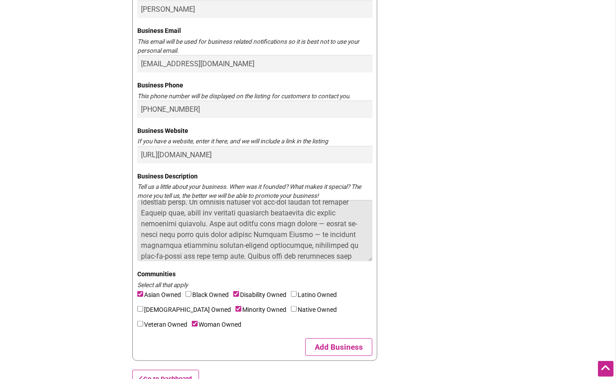
drag, startPoint x: 161, startPoint y: 256, endPoint x: 195, endPoint y: 257, distance: 33.4
click at [195, 257] on textarea "Business Description" at bounding box center [254, 230] width 235 height 61
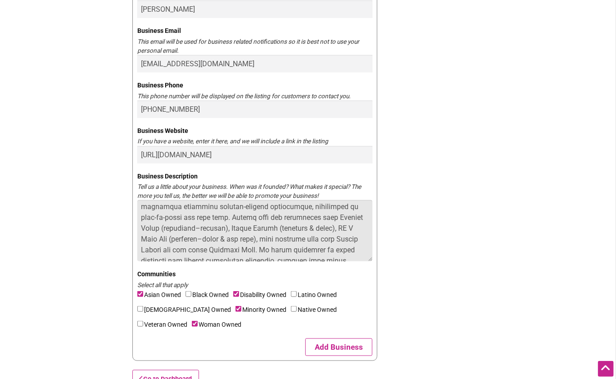
scroll to position [103, 0]
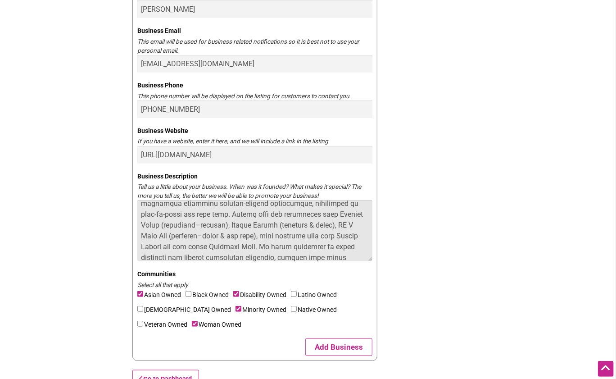
click at [227, 214] on textarea "Business Description" at bounding box center [254, 230] width 235 height 61
click at [306, 213] on textarea "Business Description" at bounding box center [254, 230] width 235 height 61
click at [347, 216] on textarea "Business Description" at bounding box center [254, 230] width 235 height 61
click at [194, 225] on textarea "Business Description" at bounding box center [254, 230] width 235 height 61
click at [333, 226] on textarea "Business Description" at bounding box center [254, 230] width 235 height 61
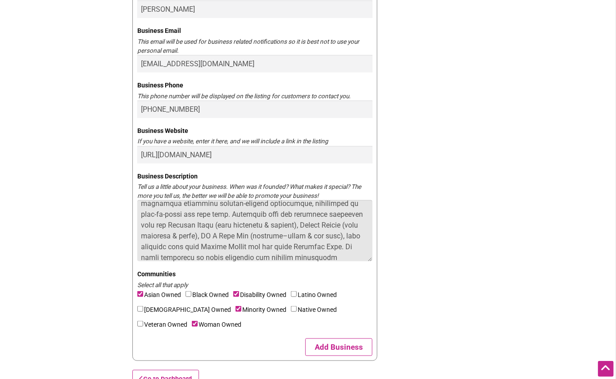
click at [282, 236] on textarea "Business Description" at bounding box center [254, 230] width 235 height 61
click at [194, 247] on textarea "Business Description" at bounding box center [254, 230] width 235 height 61
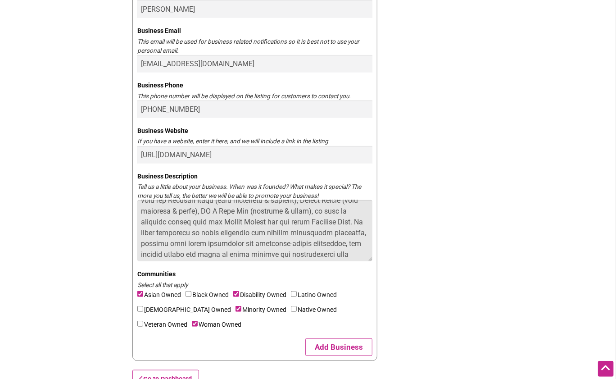
click at [292, 222] on textarea "Business Description" at bounding box center [254, 230] width 235 height 61
drag, startPoint x: 173, startPoint y: 222, endPoint x: 190, endPoint y: 222, distance: 17.6
click at [190, 222] on textarea "Business Description" at bounding box center [254, 230] width 235 height 61
click at [267, 222] on textarea "Business Description" at bounding box center [254, 230] width 235 height 61
click at [153, 233] on textarea "Business Description" at bounding box center [254, 230] width 235 height 61
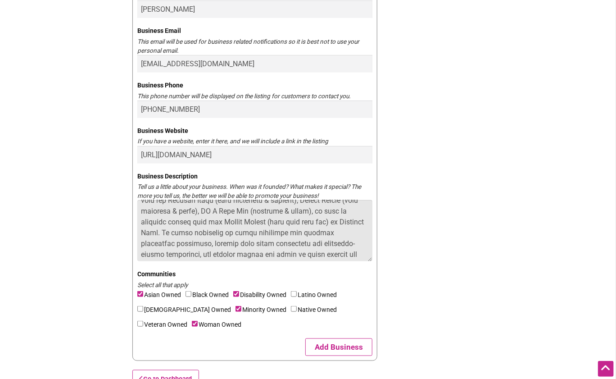
click at [341, 221] on textarea "Business Description" at bounding box center [254, 230] width 235 height 61
click at [187, 233] on textarea "Business Description" at bounding box center [254, 230] width 235 height 61
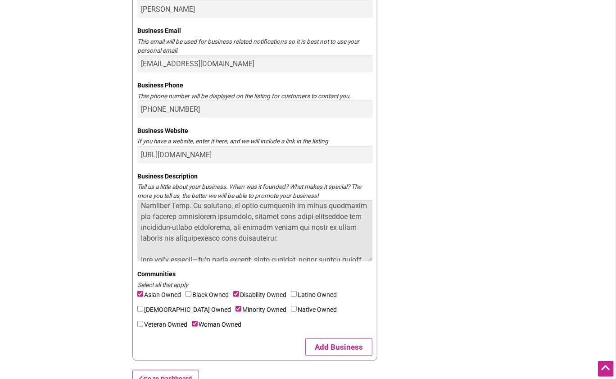
scroll to position [152, 0]
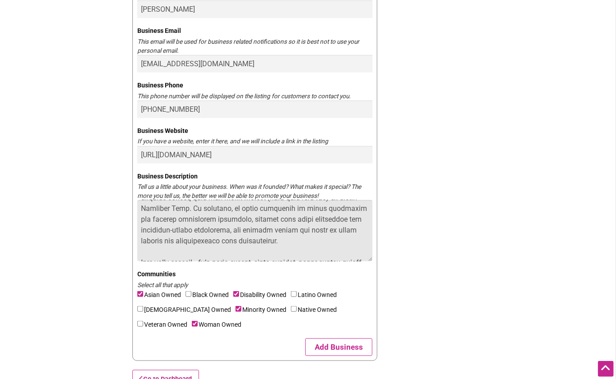
drag, startPoint x: 251, startPoint y: 207, endPoint x: 187, endPoint y: 206, distance: 64.0
click at [187, 206] on textarea "Business Description" at bounding box center [254, 230] width 235 height 61
click at [351, 209] on textarea "Business Description" at bounding box center [254, 230] width 235 height 61
click at [191, 220] on textarea "Business Description" at bounding box center [254, 230] width 235 height 61
click at [306, 219] on textarea "Business Description" at bounding box center [254, 230] width 235 height 61
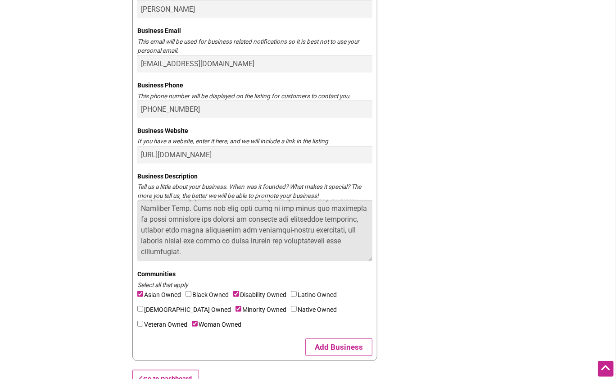
click at [330, 222] on textarea "Business Description" at bounding box center [254, 230] width 235 height 61
drag, startPoint x: 284, startPoint y: 231, endPoint x: 222, endPoint y: 231, distance: 62.2
click at [222, 231] on textarea "Business Description" at bounding box center [254, 230] width 235 height 61
click at [222, 229] on textarea "Business Description" at bounding box center [254, 230] width 235 height 61
click at [336, 231] on textarea "Business Description" at bounding box center [254, 230] width 235 height 61
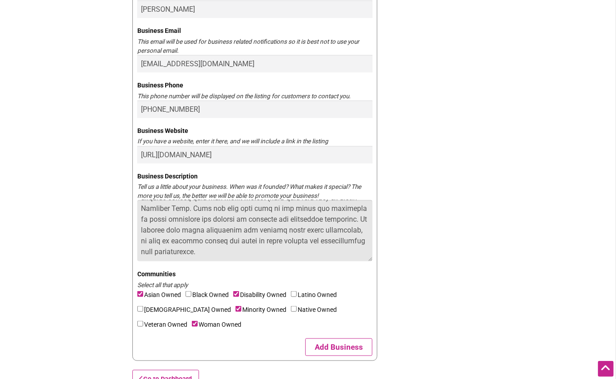
drag, startPoint x: 186, startPoint y: 243, endPoint x: 228, endPoint y: 242, distance: 41.5
click at [228, 243] on textarea "Business Description" at bounding box center [254, 230] width 235 height 61
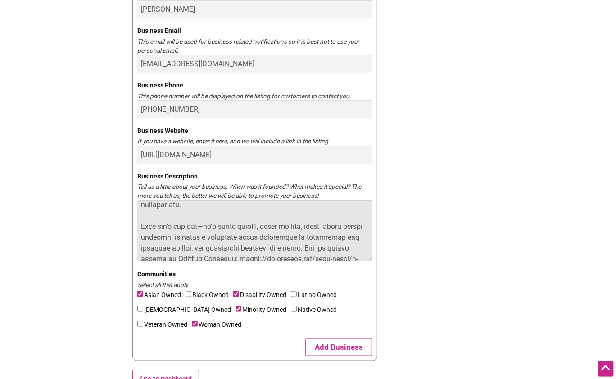
scroll to position [205, 0]
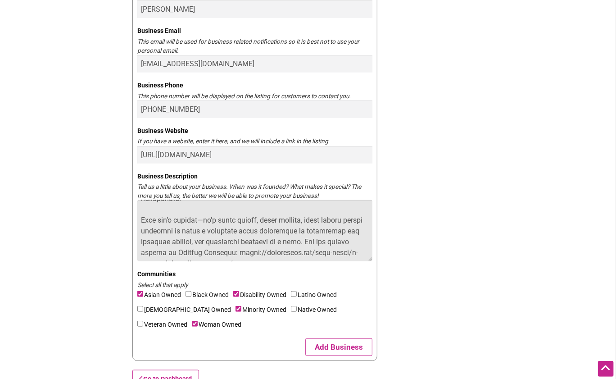
click at [269, 236] on textarea "Business Description" at bounding box center [254, 230] width 235 height 61
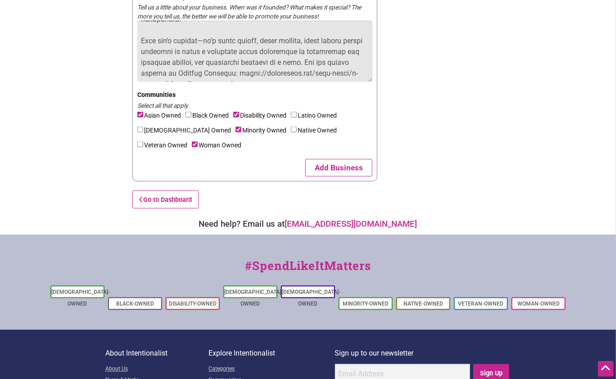
scroll to position [588, 0]
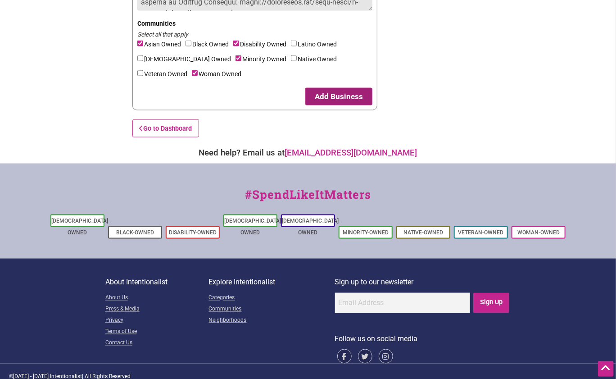
type textarea "I started Fearless Futures in 2025 as a seasonal beverage stand with a purpose—…"
click at [324, 102] on button "Add Business" at bounding box center [339, 97] width 67 height 18
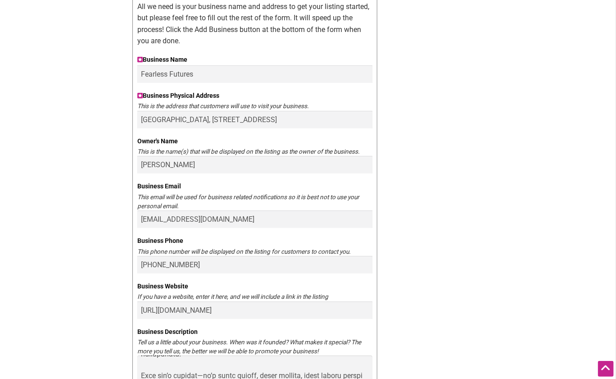
scroll to position [0, 0]
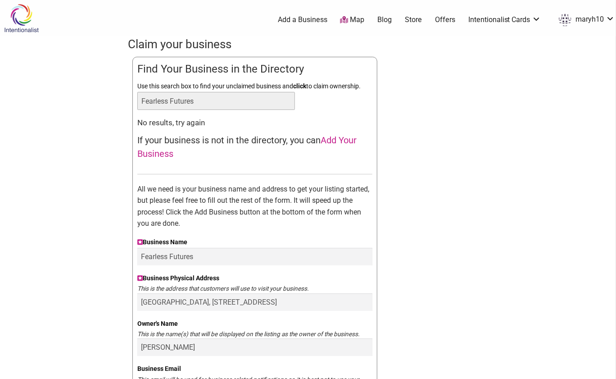
click at [277, 105] on input "Fearless Futures" at bounding box center [216, 101] width 158 height 18
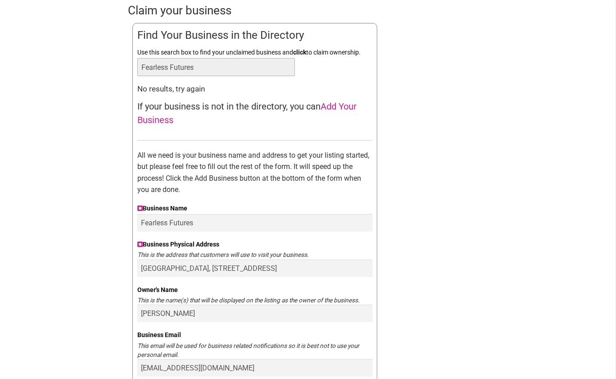
scroll to position [39, 0]
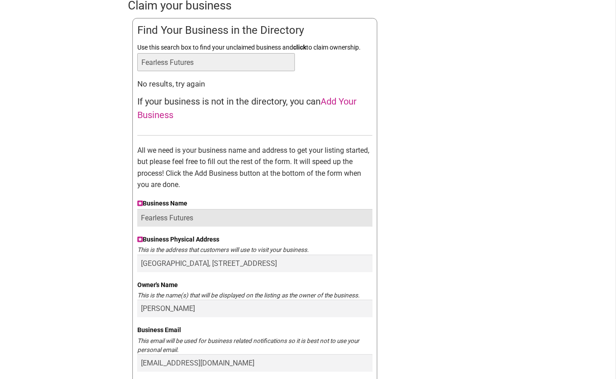
click at [214, 217] on input "Fearless Futures" at bounding box center [254, 218] width 235 height 18
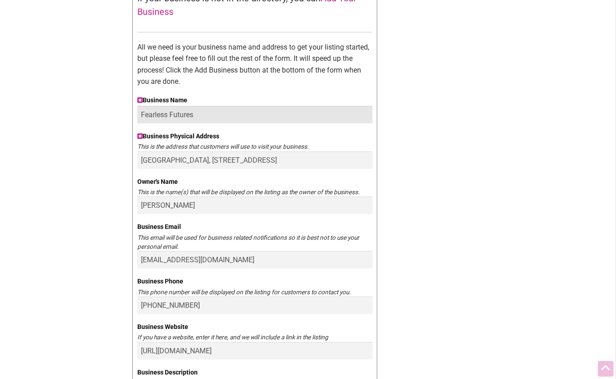
scroll to position [163, 0]
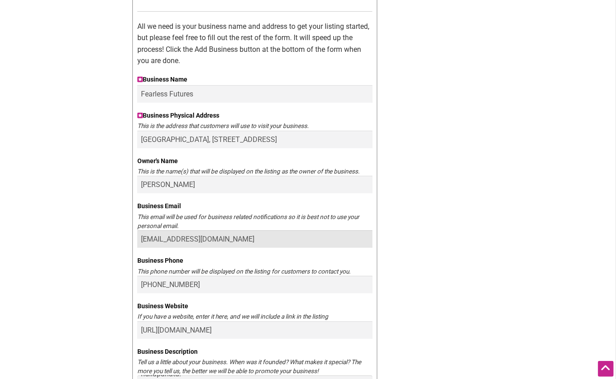
click at [282, 240] on input "connect@fearlesstogether.org" at bounding box center [254, 239] width 235 height 18
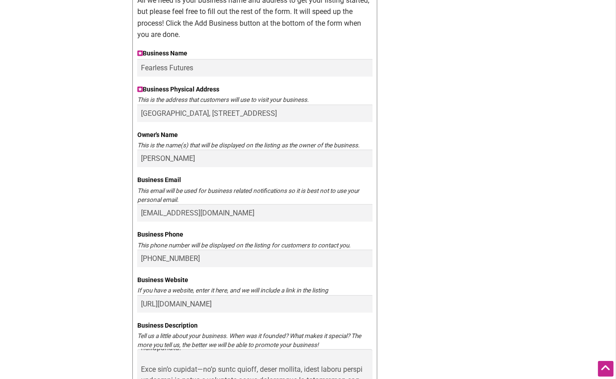
click at [430, 200] on div "Claim your business You are currently the owner of: Updating... Find Your Busin…" at bounding box center [308, 194] width 360 height 694
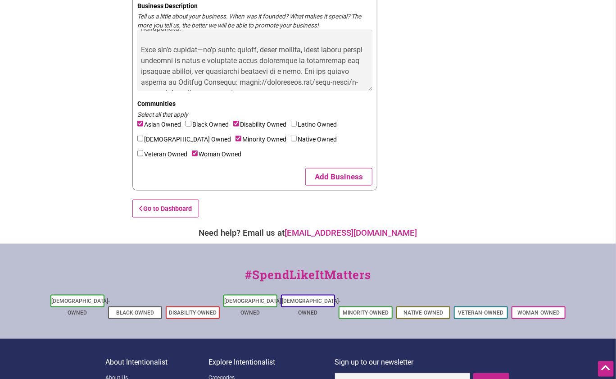
scroll to position [523, 0]
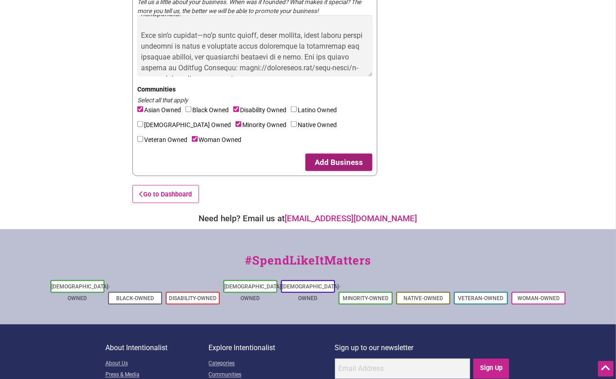
click at [343, 161] on button "Add Business" at bounding box center [339, 163] width 67 height 18
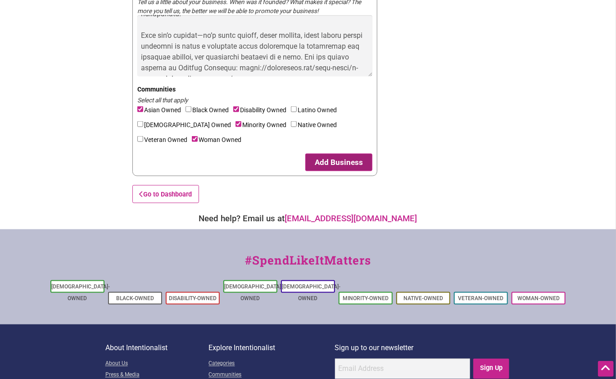
click at [343, 161] on button "Add Business" at bounding box center [339, 163] width 67 height 18
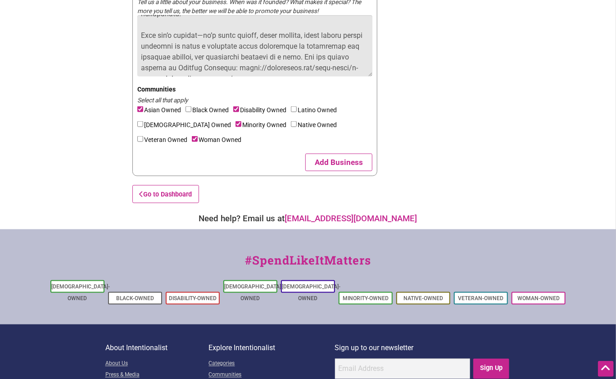
click at [287, 50] on textarea "Business Description" at bounding box center [254, 45] width 235 height 61
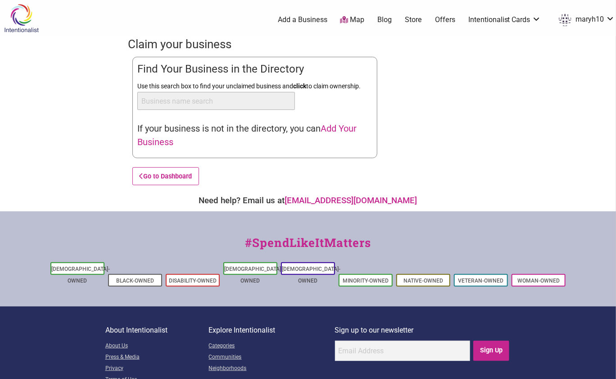
click at [166, 141] on span "Add Your Business" at bounding box center [246, 135] width 219 height 24
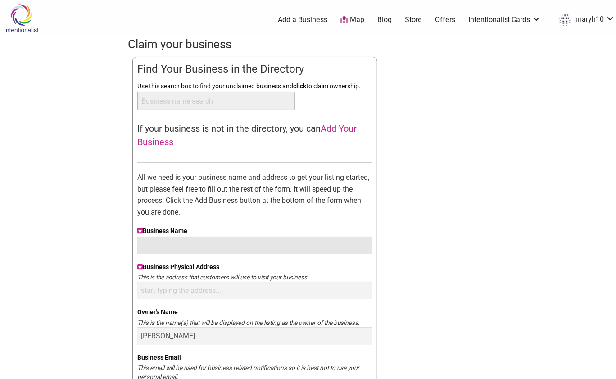
click at [250, 246] on input "Business Name" at bounding box center [254, 246] width 235 height 18
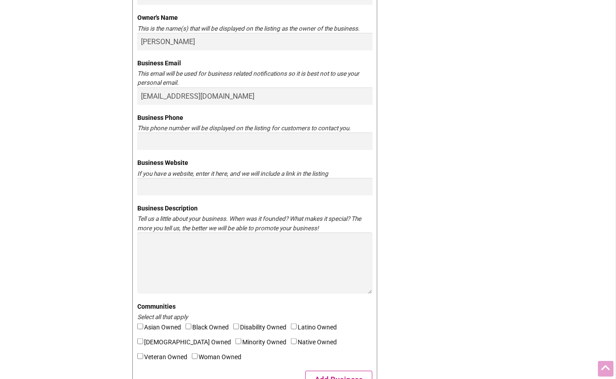
scroll to position [528, 0]
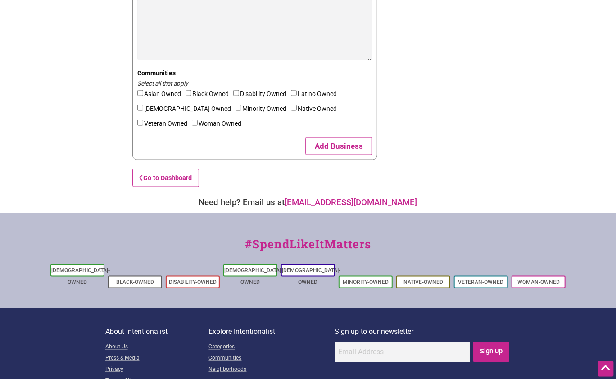
type input "Fearless Futures"
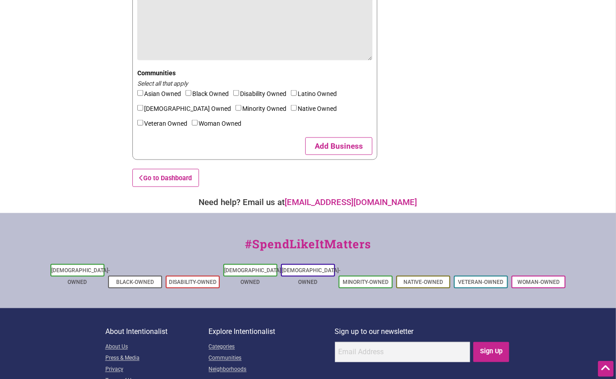
click at [182, 57] on textarea "Business Description" at bounding box center [254, 29] width 235 height 61
paste textarea "L ipsumdo Sitametc Adipisc el 8841 se d eiusmodt incididu utlab etdo m aliquae—…"
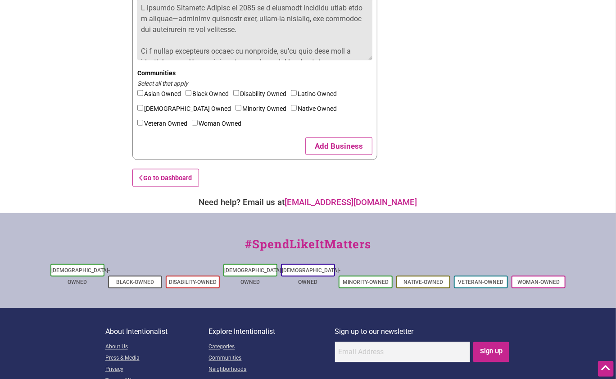
scroll to position [201, 0]
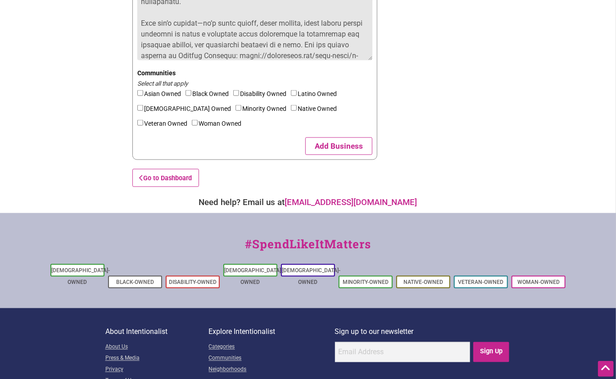
type textarea "L ipsumdo Sitametc Adipisc el 8841 se d eiusmodt incididu utlab etdo m aliquae—…"
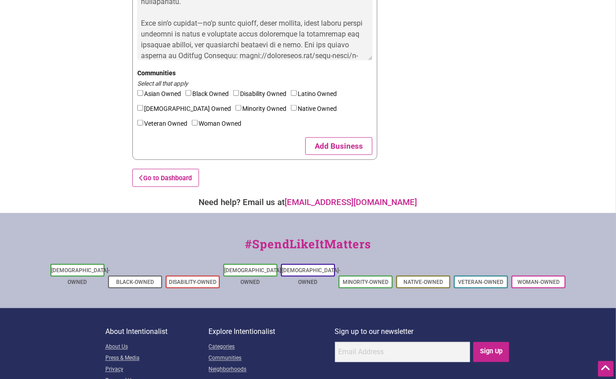
click at [158, 93] on label "Asian Owned" at bounding box center [161, 95] width 48 height 15
click at [143, 93] on input"] "Asian Owned" at bounding box center [140, 93] width 6 height 6
checkbox input"] "true"
click at [239, 93] on input"] "Disability Owned" at bounding box center [236, 93] width 6 height 6
checkbox input"] "true"
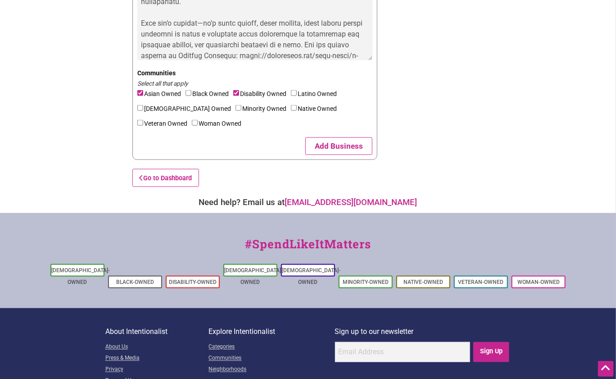
click at [236, 109] on input"] "Minority Owned" at bounding box center [239, 108] width 6 height 6
checkbox input"] "true"
click at [192, 127] on label "Woman Owned" at bounding box center [219, 125] width 54 height 15
click at [192, 126] on input"] "Woman Owned" at bounding box center [195, 123] width 6 height 6
checkbox input"] "true"
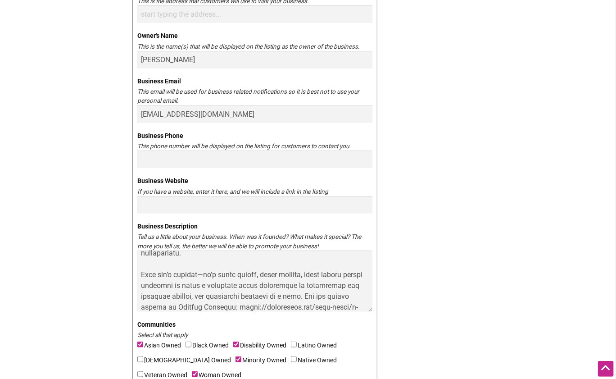
scroll to position [256, 0]
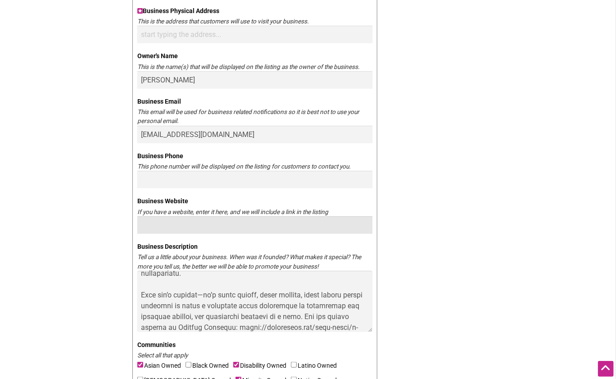
click at [279, 225] on input "Business Website" at bounding box center [254, 225] width 235 height 18
paste input "https://fearlessfutures.square.site/"
type input "https://fearlessfutures.square.site/"
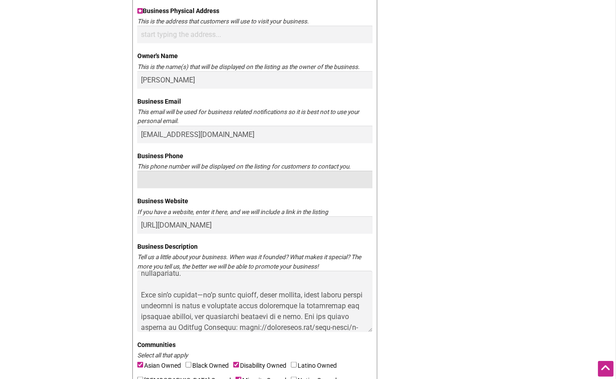
click at [197, 176] on input "Business Phone" at bounding box center [254, 180] width 235 height 18
type input "617-645-4196"
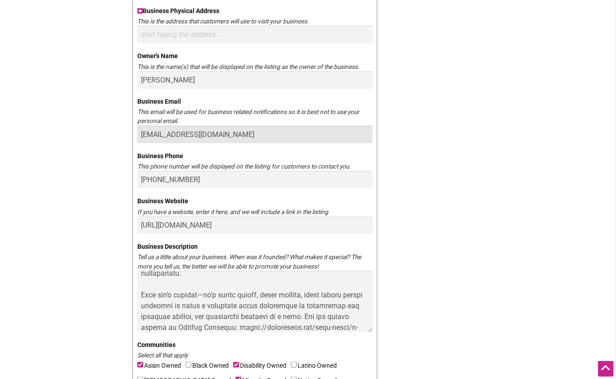
click at [242, 133] on input "connect@fearlesstogether.org" at bounding box center [254, 135] width 235 height 18
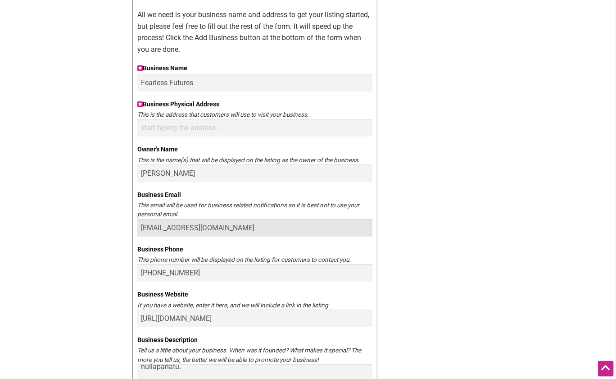
scroll to position [139, 0]
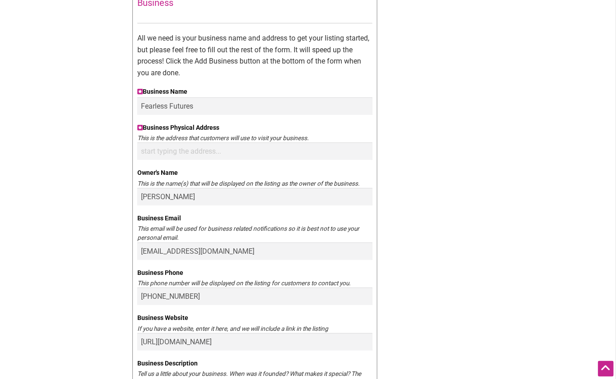
click at [434, 251] on div "Claim your business You are currently the owner of: Updating... Find Your Busin…" at bounding box center [308, 238] width 360 height 683
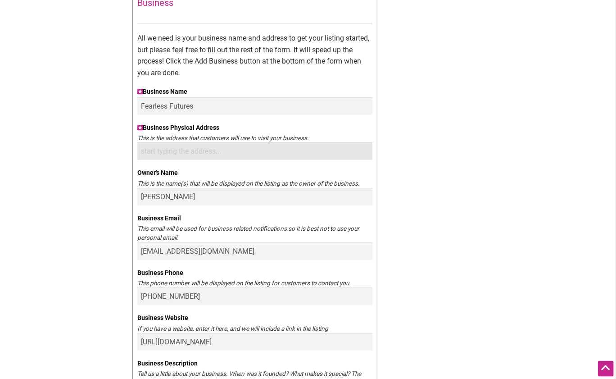
click at [288, 158] on input "Business Physical Address" at bounding box center [254, 151] width 235 height 18
paste input "480 SW 152nd St, Burien, WA 98166"
type input "480 SW 152nd St, Burien, WA 98166"
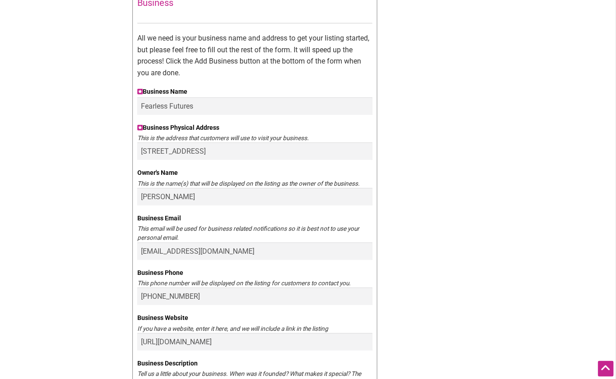
click at [412, 159] on div "Claim your business You are currently the owner of: Updating... Find Your Busin…" at bounding box center [308, 238] width 360 height 683
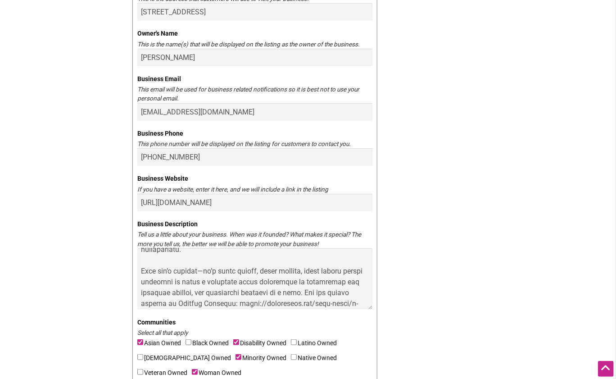
scroll to position [205, 0]
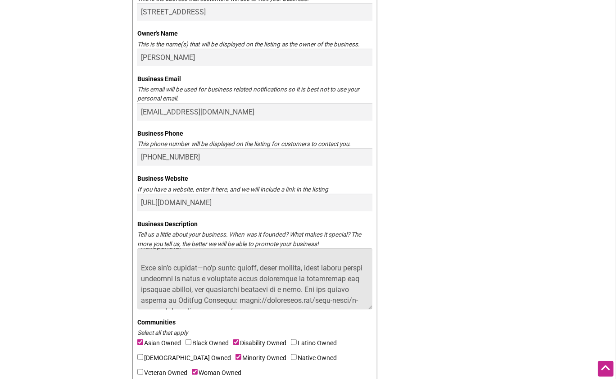
click at [261, 298] on textarea "Business Description" at bounding box center [254, 278] width 235 height 61
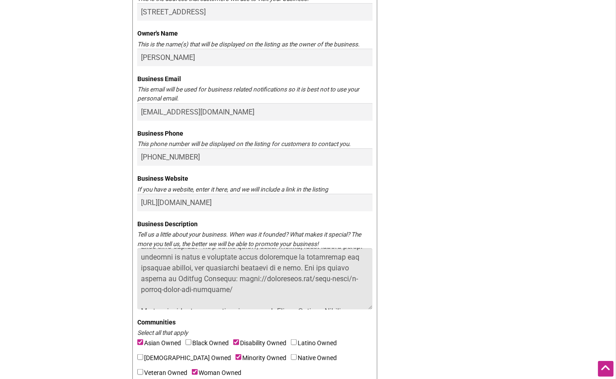
scroll to position [233, 0]
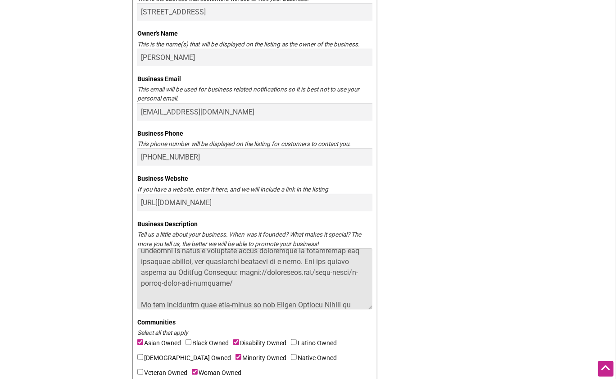
drag, startPoint x: 194, startPoint y: 293, endPoint x: 136, endPoint y: 293, distance: 58.1
click at [137, 293] on textarea "Business Description" at bounding box center [254, 278] width 235 height 61
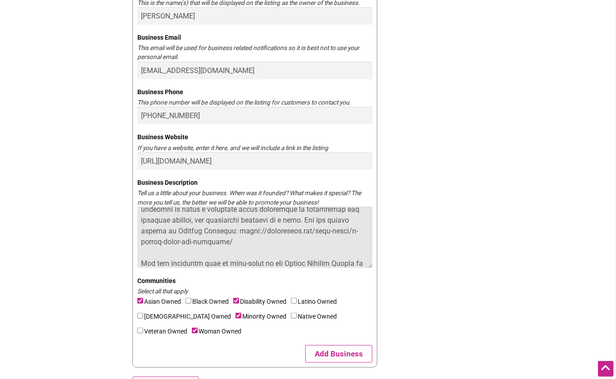
scroll to position [321, 0]
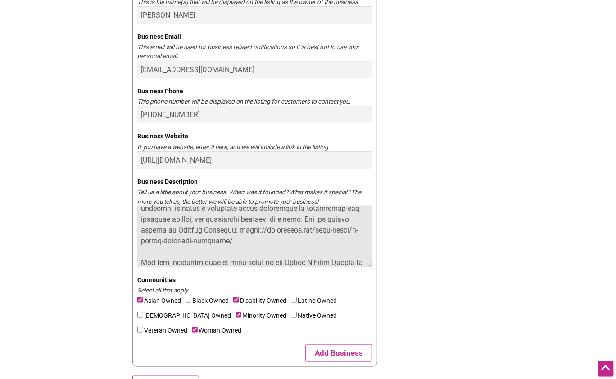
click at [275, 252] on textarea "Business Description" at bounding box center [254, 236] width 235 height 61
type textarea "I started Fearless Futures in 2025 as a seasonal beverage stand with a purpose—…"
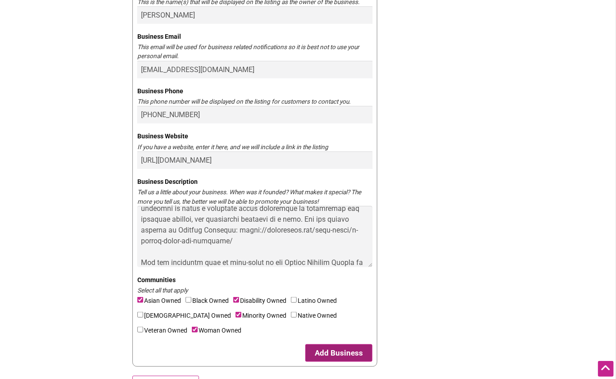
click at [347, 351] on button "Add Business" at bounding box center [339, 353] width 67 height 18
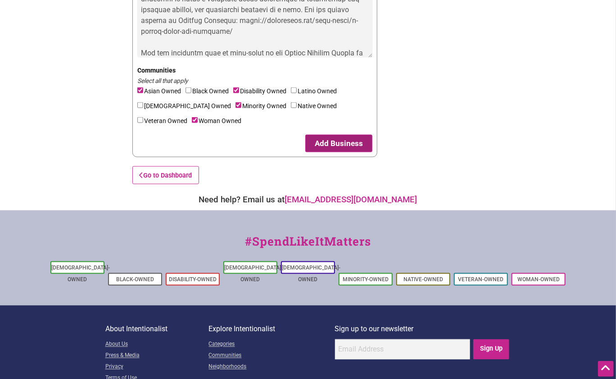
scroll to position [577, 0]
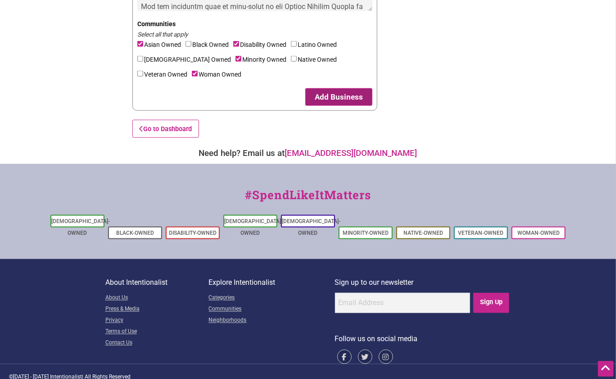
click at [348, 97] on button "Add Business" at bounding box center [339, 97] width 67 height 18
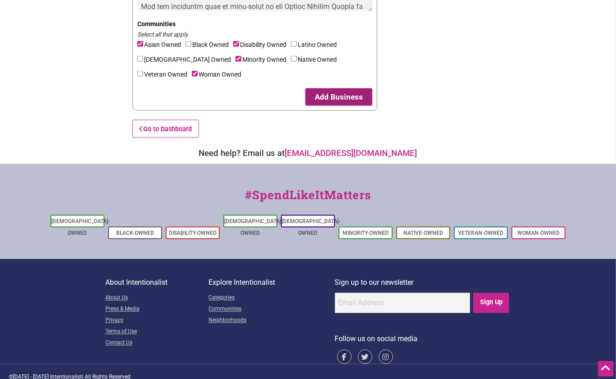
click at [348, 97] on button "Add Business" at bounding box center [339, 97] width 67 height 18
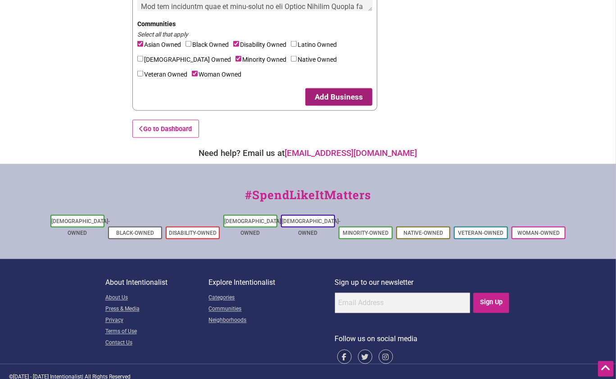
click at [348, 97] on button "Add Business" at bounding box center [339, 97] width 67 height 18
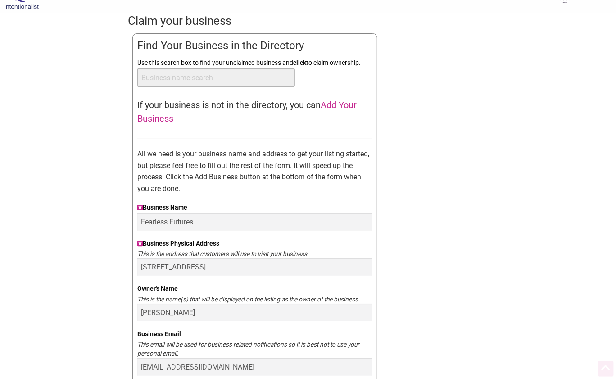
scroll to position [0, 0]
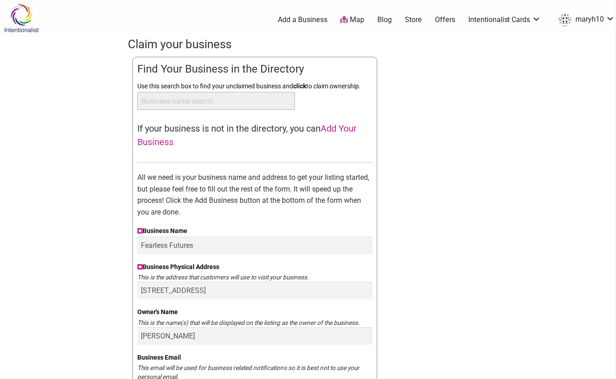
click at [221, 99] on input "Use this search box to find your unclaimed business and click to claim ownershi…" at bounding box center [216, 101] width 158 height 18
type input "Fearless Futures"
click at [240, 105] on input "Fearless Futures" at bounding box center [216, 101] width 158 height 18
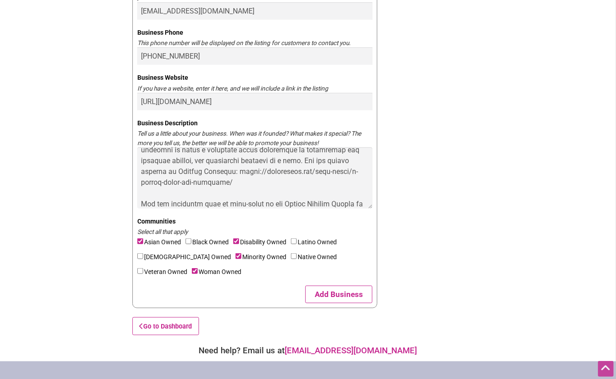
scroll to position [381, 0]
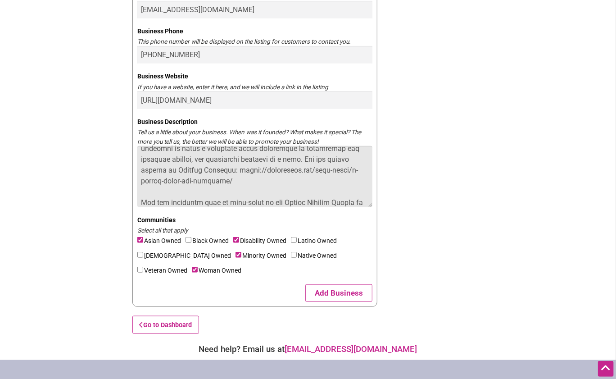
click at [244, 164] on textarea "Business Description" at bounding box center [254, 176] width 235 height 61
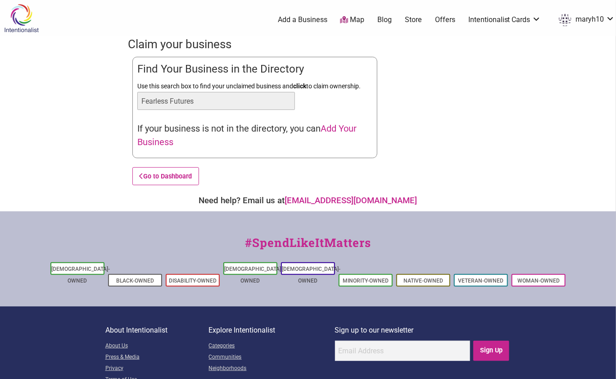
type input "Fearless Futures"
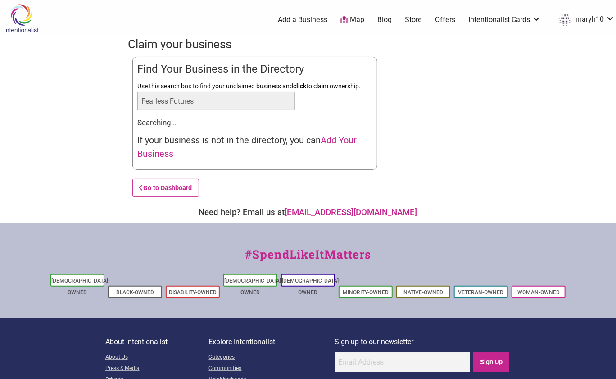
click at [246, 100] on input "Fearless Futures" at bounding box center [216, 101] width 158 height 18
click at [164, 152] on span "Add Your Business" at bounding box center [246, 147] width 219 height 24
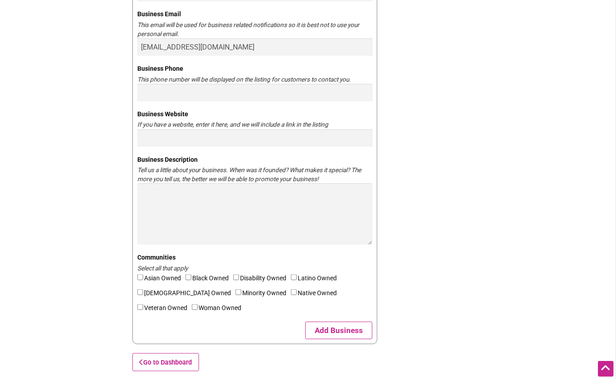
scroll to position [340, 0]
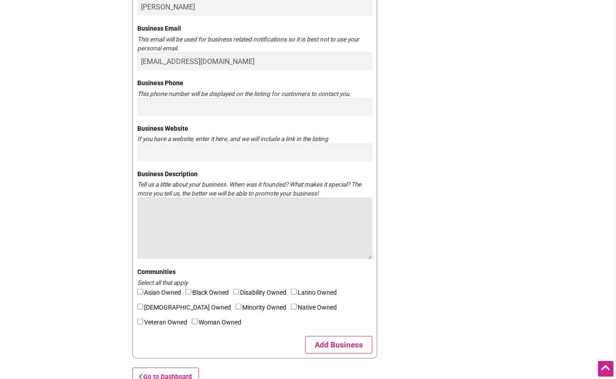
click at [223, 214] on textarea "Business Description" at bounding box center [254, 228] width 235 height 61
paste textarea "I started Fearless Futures in 2025 as a seasonal beverage stand with a purpose—…"
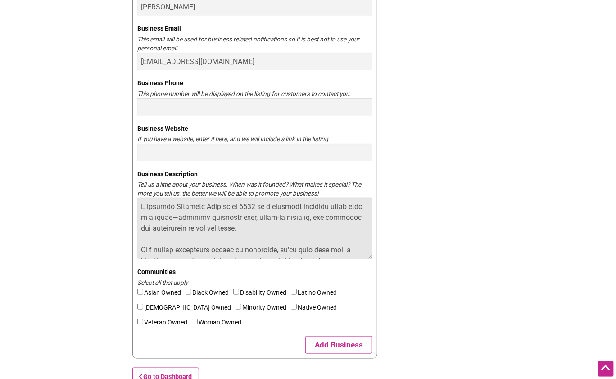
scroll to position [233, 0]
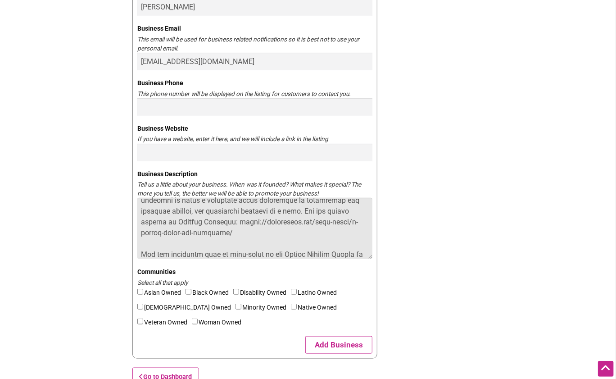
type textarea "I started Fearless Futures in 2025 as a seasonal beverage stand with a purpose—…"
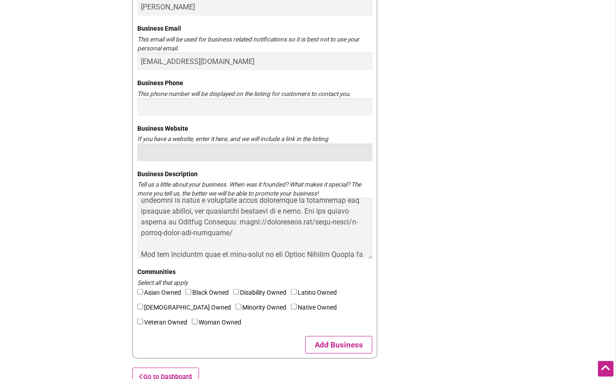
click at [196, 155] on input "Business Website" at bounding box center [254, 153] width 235 height 18
click at [189, 155] on input "Business Website" at bounding box center [254, 153] width 235 height 18
paste input "https://fearlessfutures.square.site/"
type input "https://fearlessfutures.square.site/"
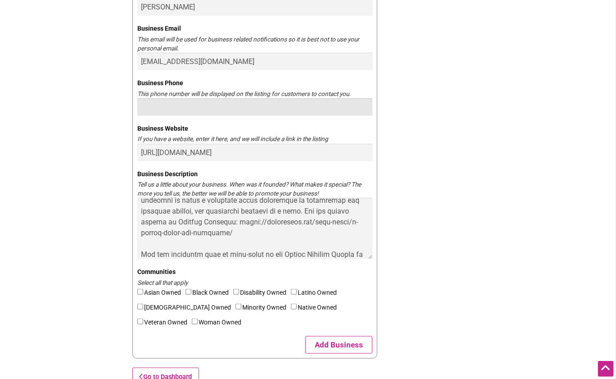
click at [187, 98] on input "Business Phone" at bounding box center [254, 107] width 235 height 18
type input "617-76454196"
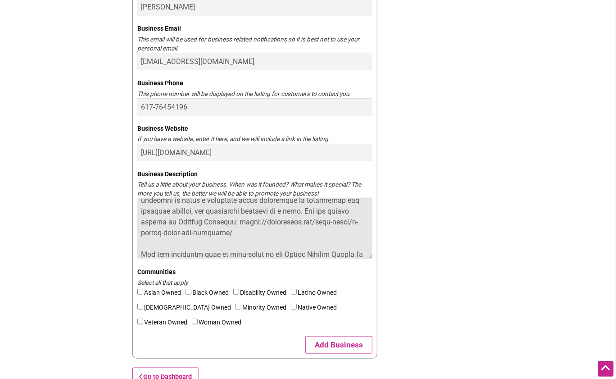
click at [229, 236] on textarea "Business Description" at bounding box center [254, 228] width 235 height 61
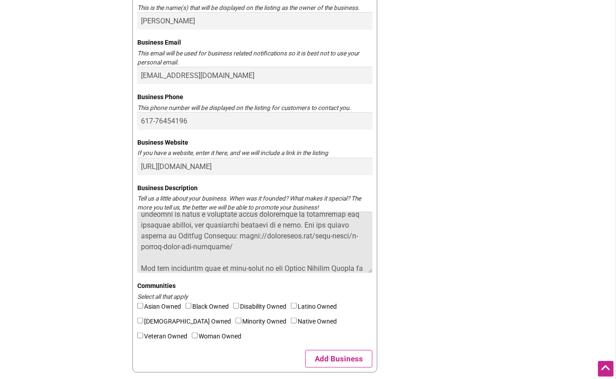
scroll to position [0, 0]
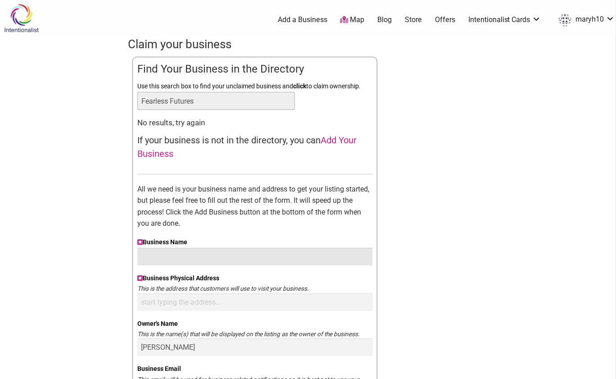
click at [197, 258] on input "Business Name" at bounding box center [254, 257] width 235 height 18
type input "Car"
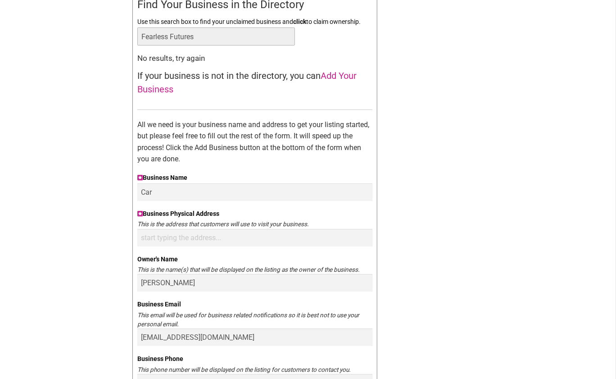
scroll to position [65, 0]
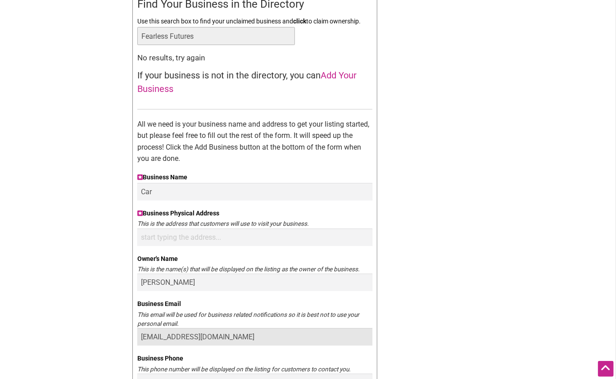
click at [280, 332] on input "connect@fearlesstogether.org" at bounding box center [254, 337] width 235 height 18
click at [331, 333] on input "connect@fearlesstogether.org" at bounding box center [254, 337] width 235 height 18
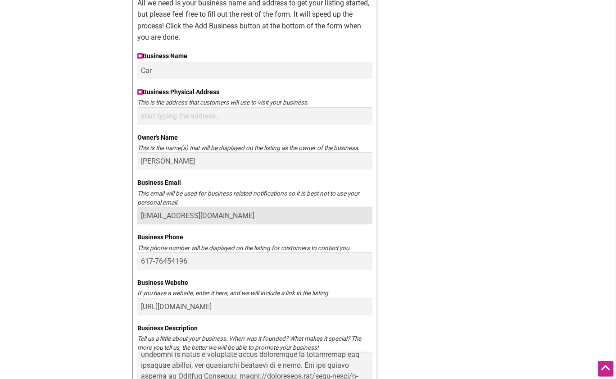
scroll to position [210, 0]
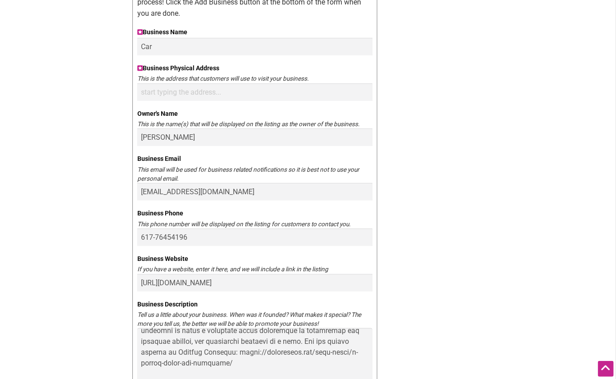
click at [207, 314] on div "Tell us a little about your business. When was it founded? What makes it specia…" at bounding box center [254, 319] width 235 height 18
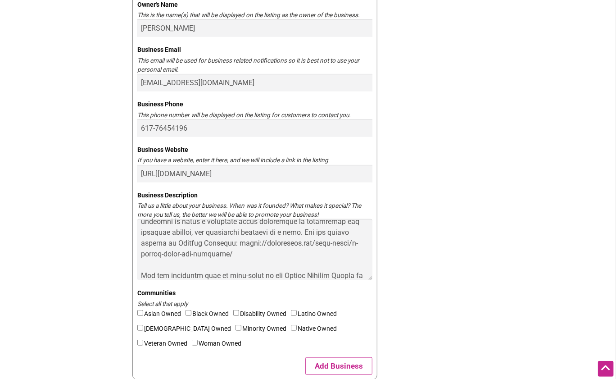
scroll to position [319, 0]
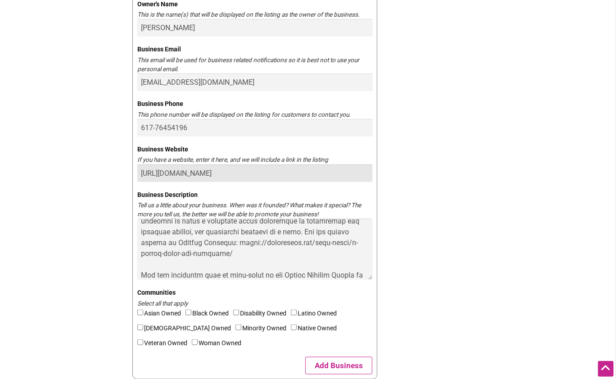
click at [262, 174] on input "https://fearlessfutures.square.site/" at bounding box center [254, 173] width 235 height 18
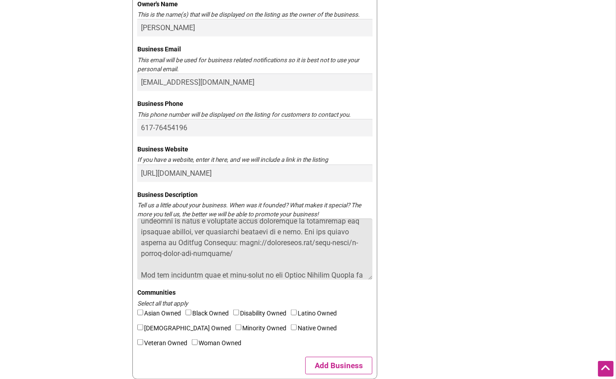
click at [214, 247] on textarea "Business Description" at bounding box center [254, 249] width 235 height 61
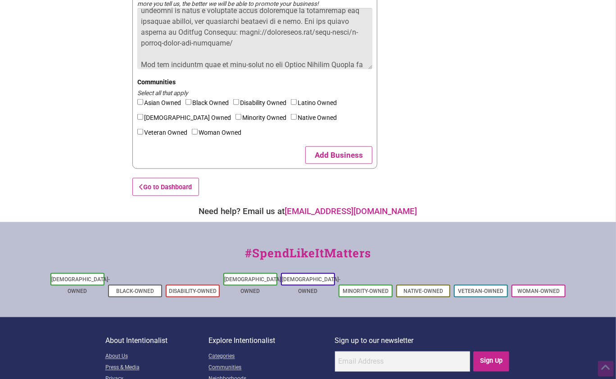
scroll to position [588, 0]
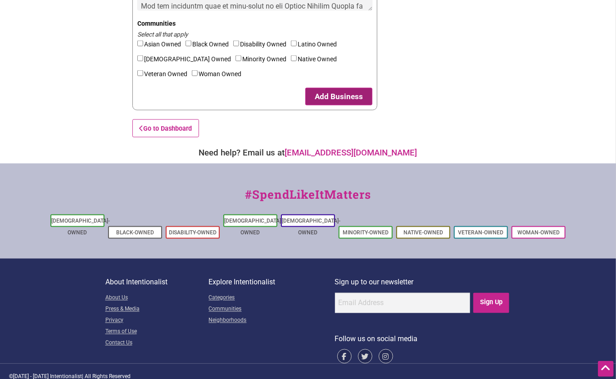
click at [347, 95] on button "Add Business" at bounding box center [339, 97] width 67 height 18
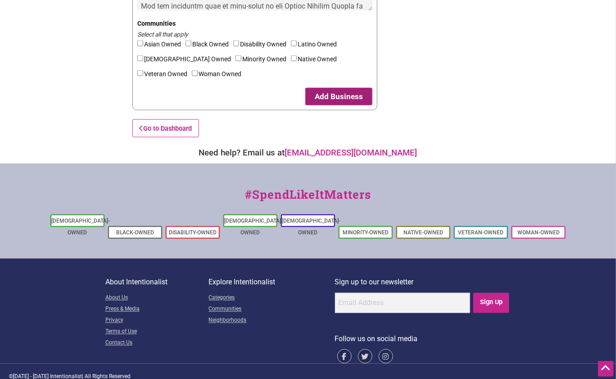
click at [347, 95] on button "Add Business" at bounding box center [339, 97] width 67 height 18
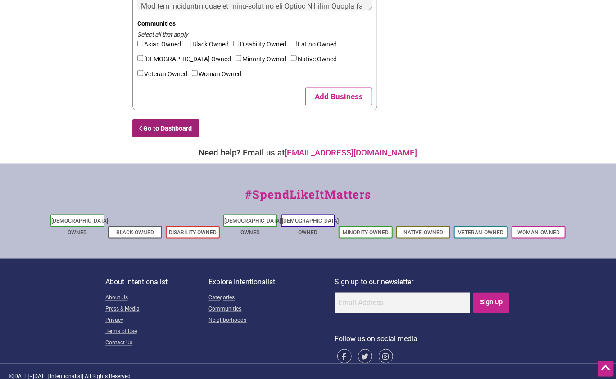
click at [182, 129] on link "Go to Dashboard" at bounding box center [165, 128] width 67 height 18
